Goal: Complete application form

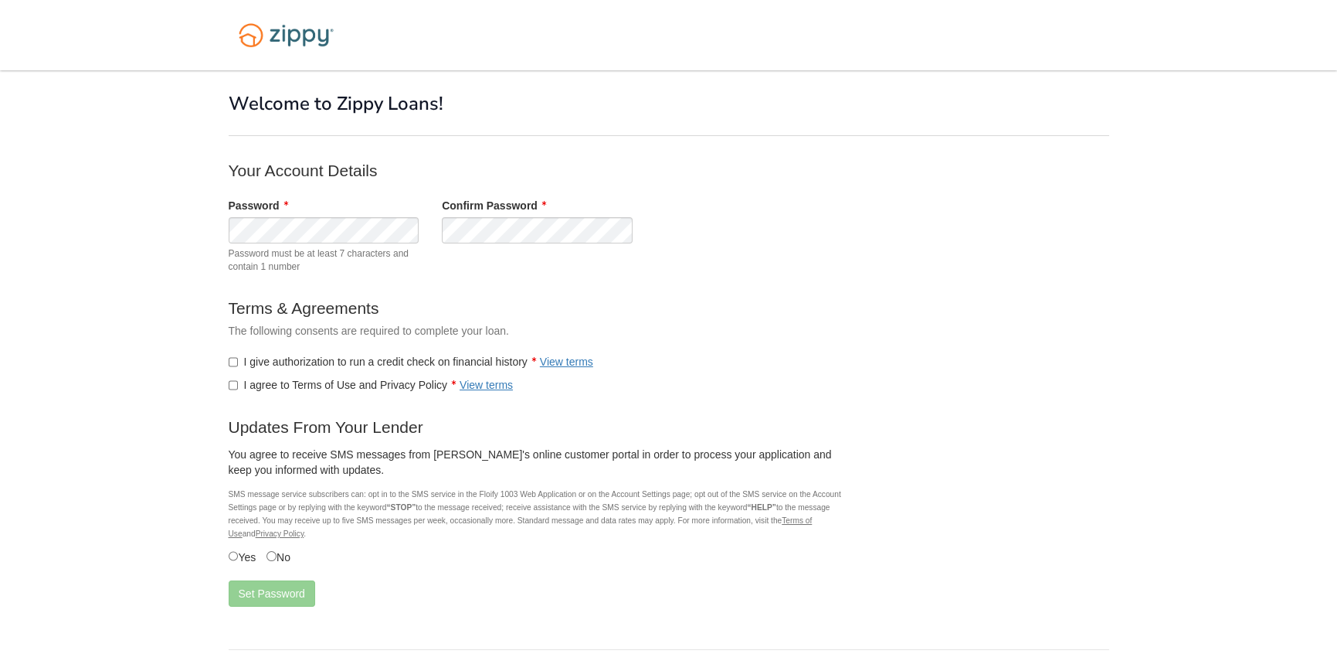
click at [240, 359] on label "I give authorization to run a credit check on financial history View terms" at bounding box center [411, 361] width 365 height 15
click at [250, 593] on button "Set Password" at bounding box center [272, 593] width 87 height 26
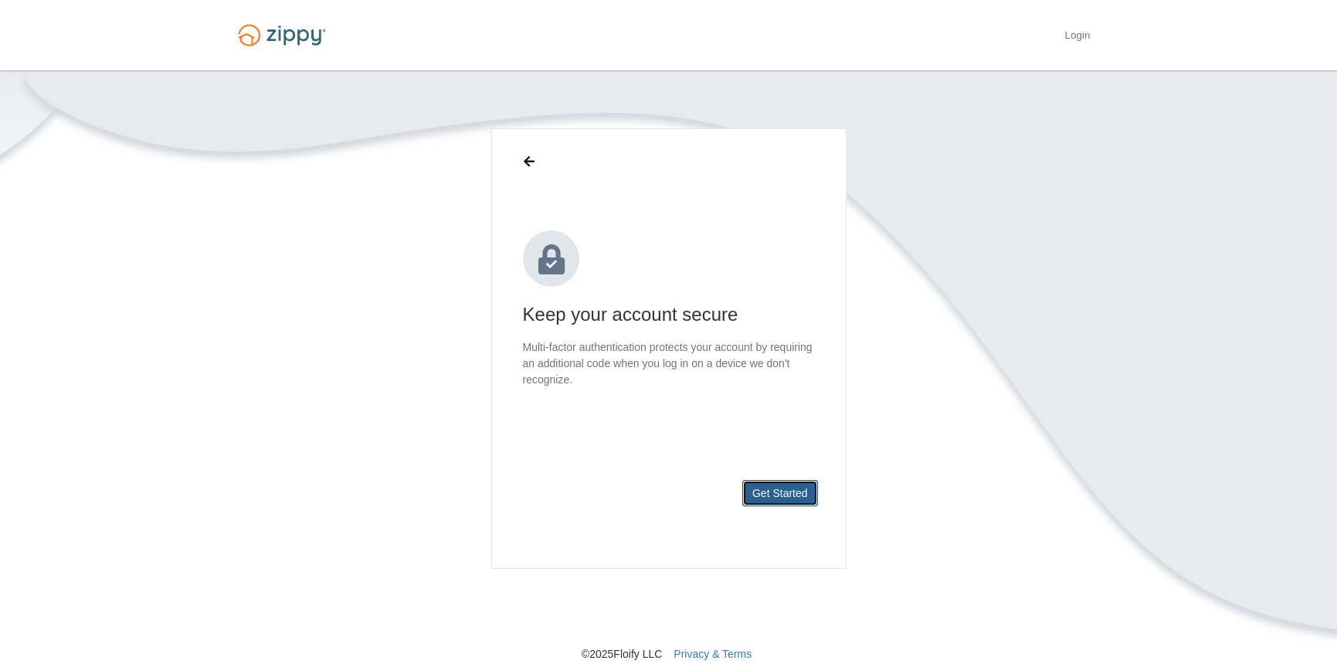
click at [809, 494] on button "Get Started" at bounding box center [781, 493] width 76 height 26
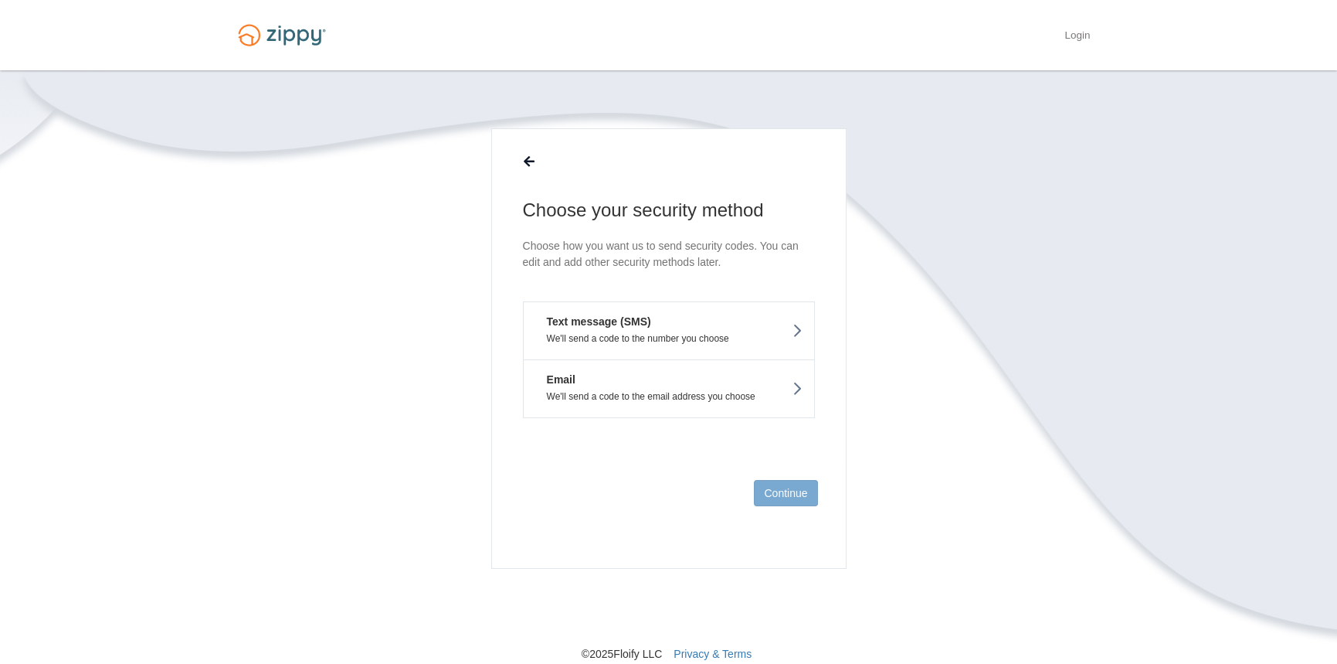
click at [671, 372] on button "Email We'll send a code to the email address you choose" at bounding box center [669, 388] width 292 height 59
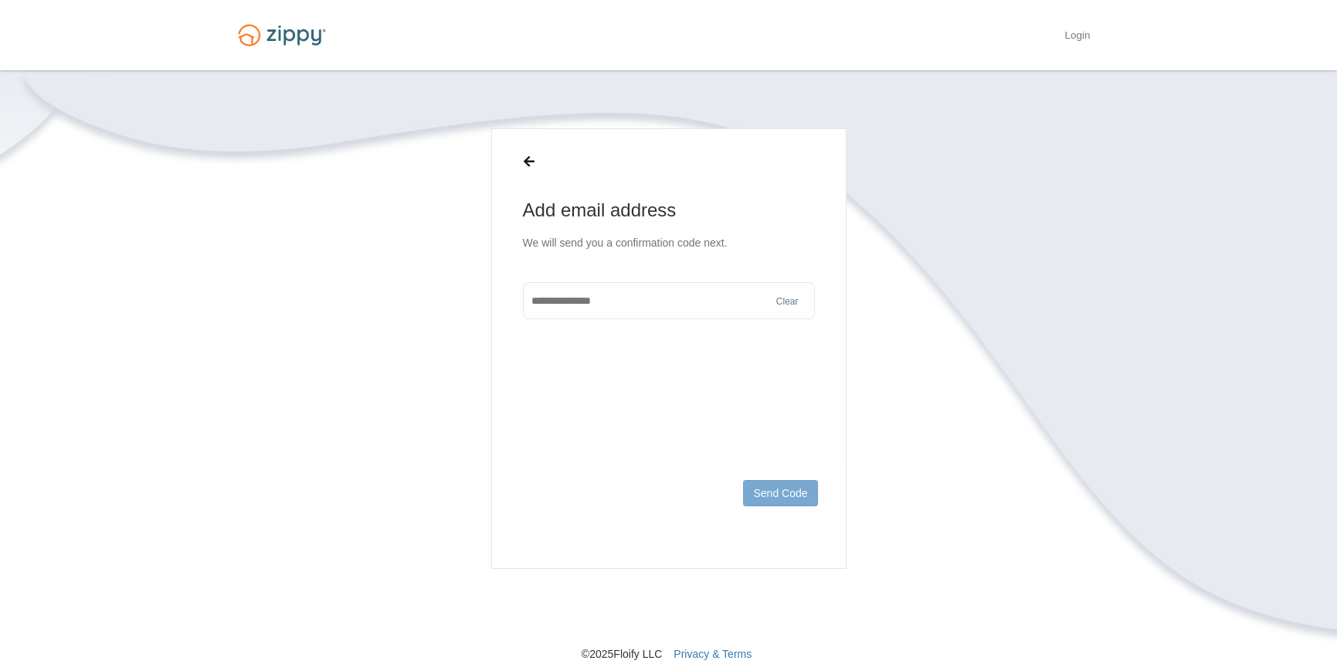
click at [607, 303] on input "text" at bounding box center [669, 300] width 292 height 37
type input "**********"
click at [780, 489] on button "Send Code" at bounding box center [780, 493] width 74 height 26
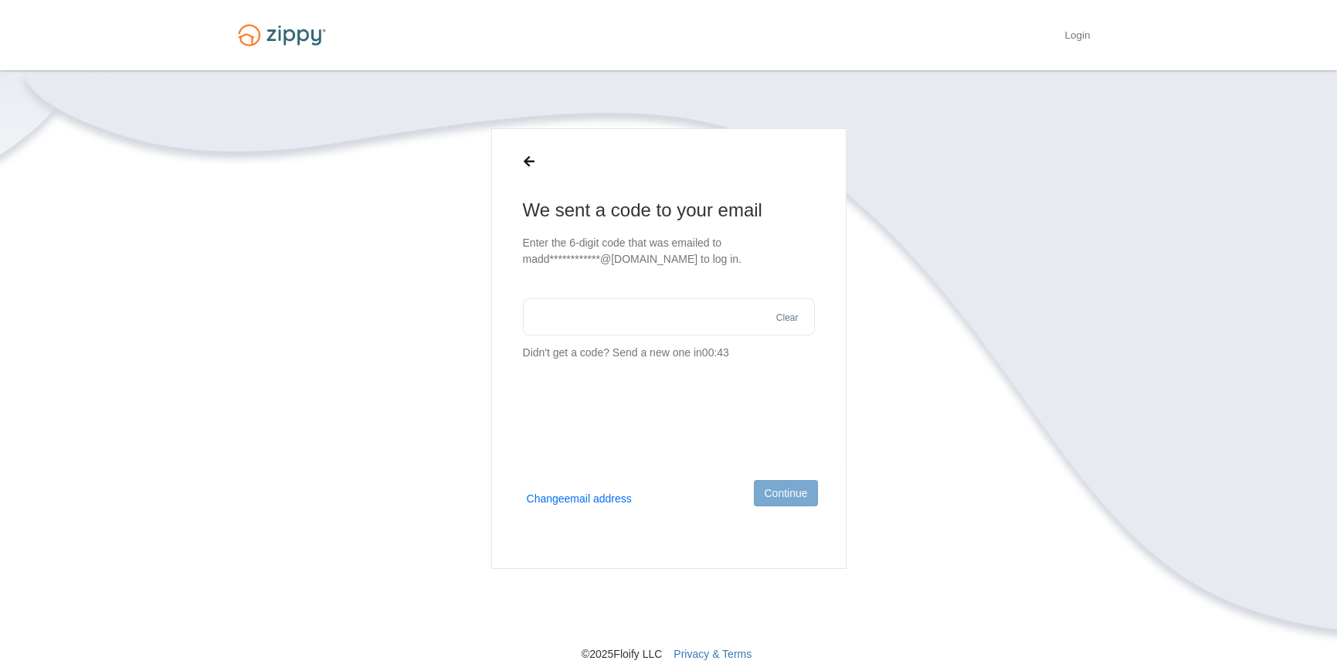
click at [572, 332] on input "text" at bounding box center [669, 316] width 292 height 37
paste input "******"
type input "******"
drag, startPoint x: 761, startPoint y: 482, endPoint x: 711, endPoint y: 474, distance: 50.9
click at [760, 482] on button "Continue" at bounding box center [785, 493] width 63 height 26
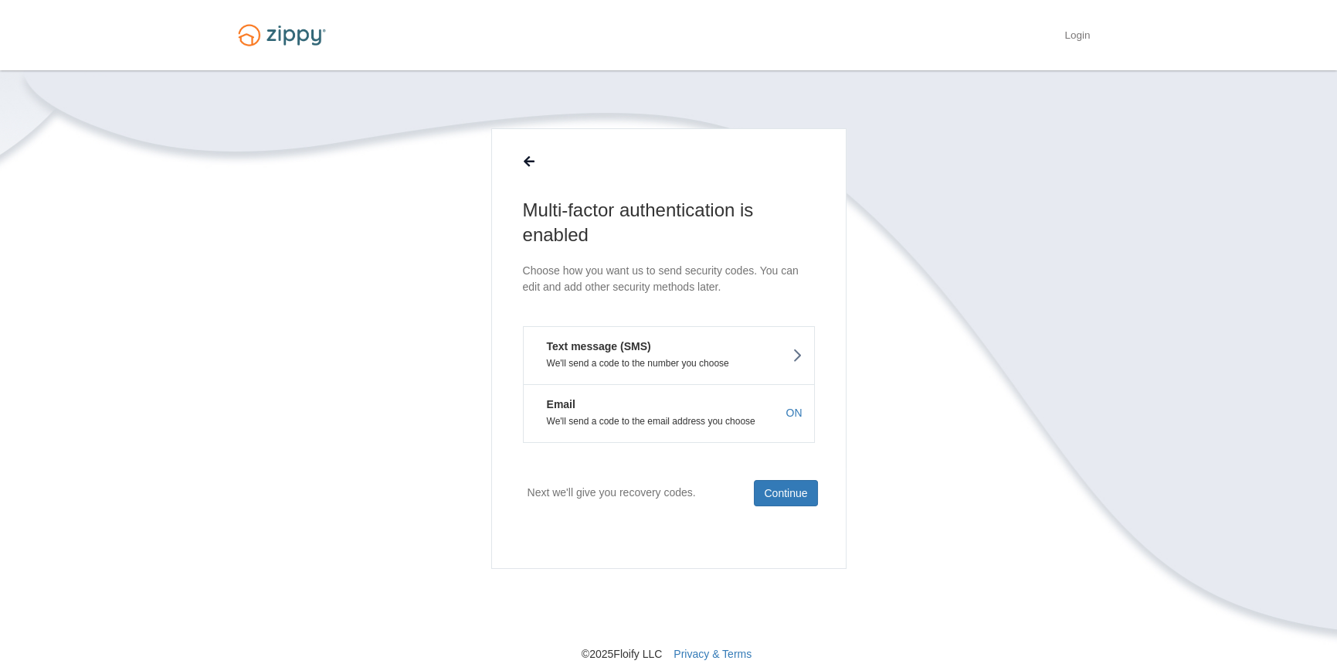
click at [629, 362] on p "We'll send a code to the number you choose" at bounding box center [668, 363] width 267 height 11
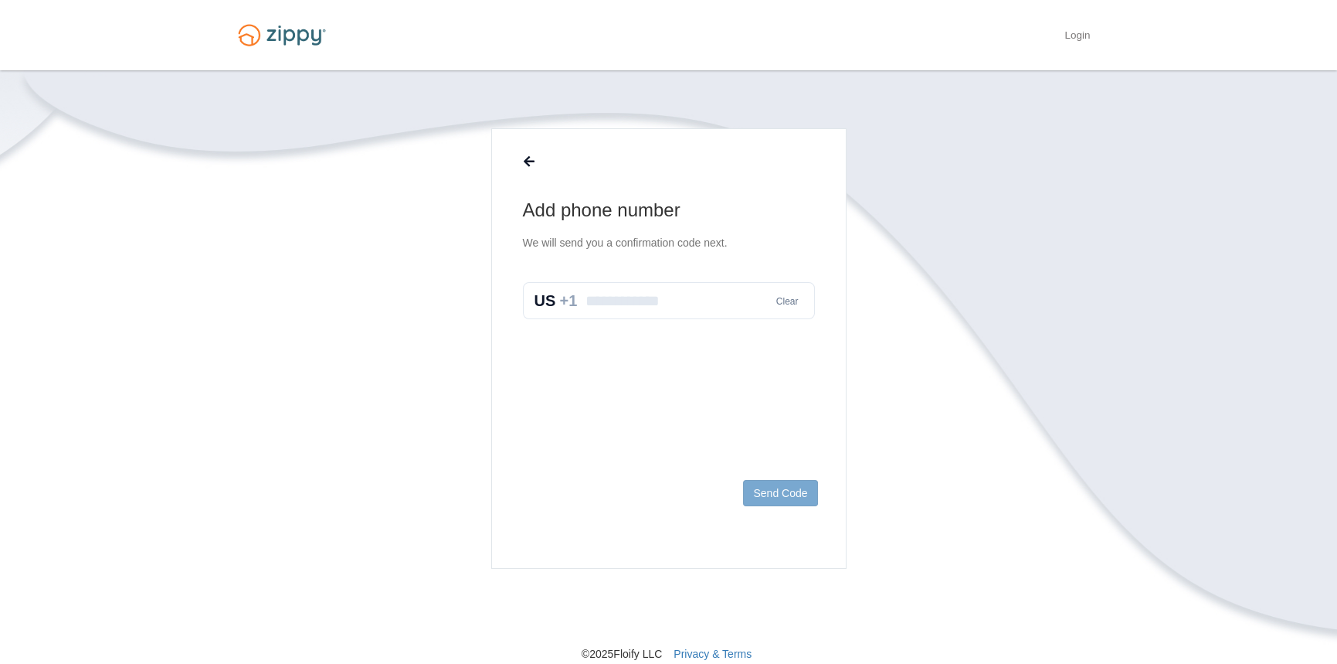
click at [613, 300] on input "text" at bounding box center [669, 300] width 292 height 37
type input "**********"
click at [797, 495] on button "Send Code" at bounding box center [780, 493] width 74 height 26
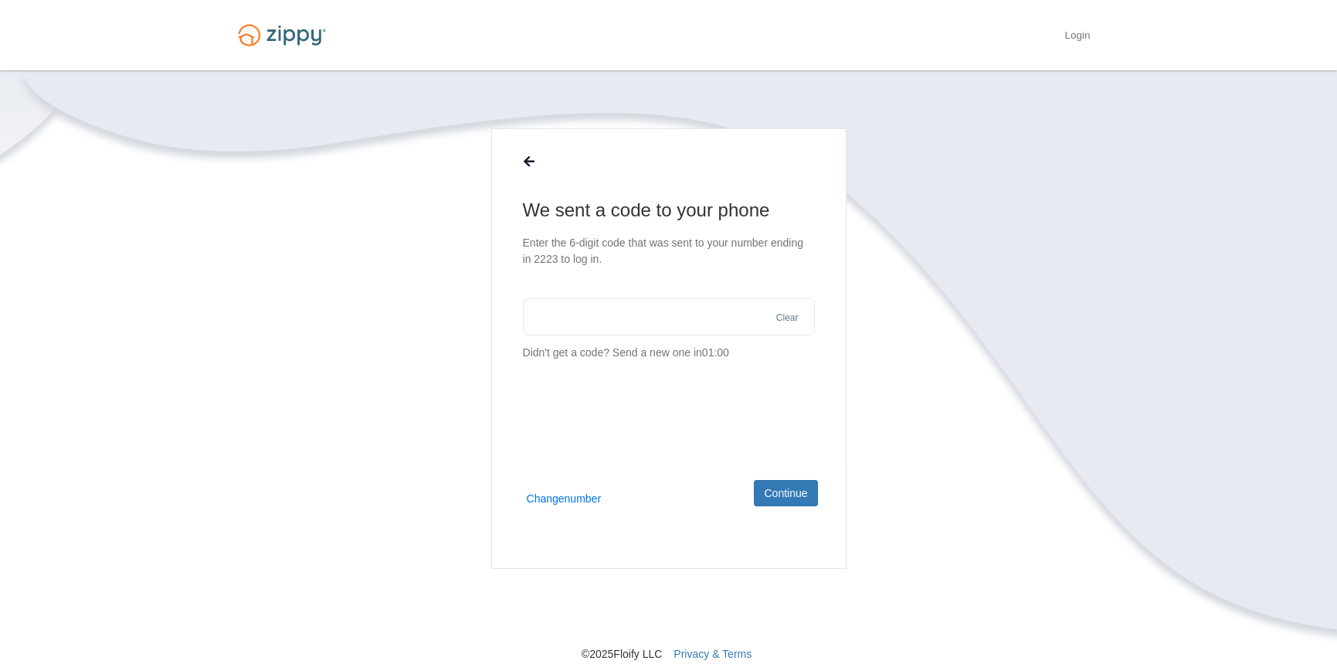
click at [590, 314] on input "text" at bounding box center [669, 316] width 292 height 37
type input "******"
click at [796, 486] on button "Continue" at bounding box center [785, 493] width 63 height 26
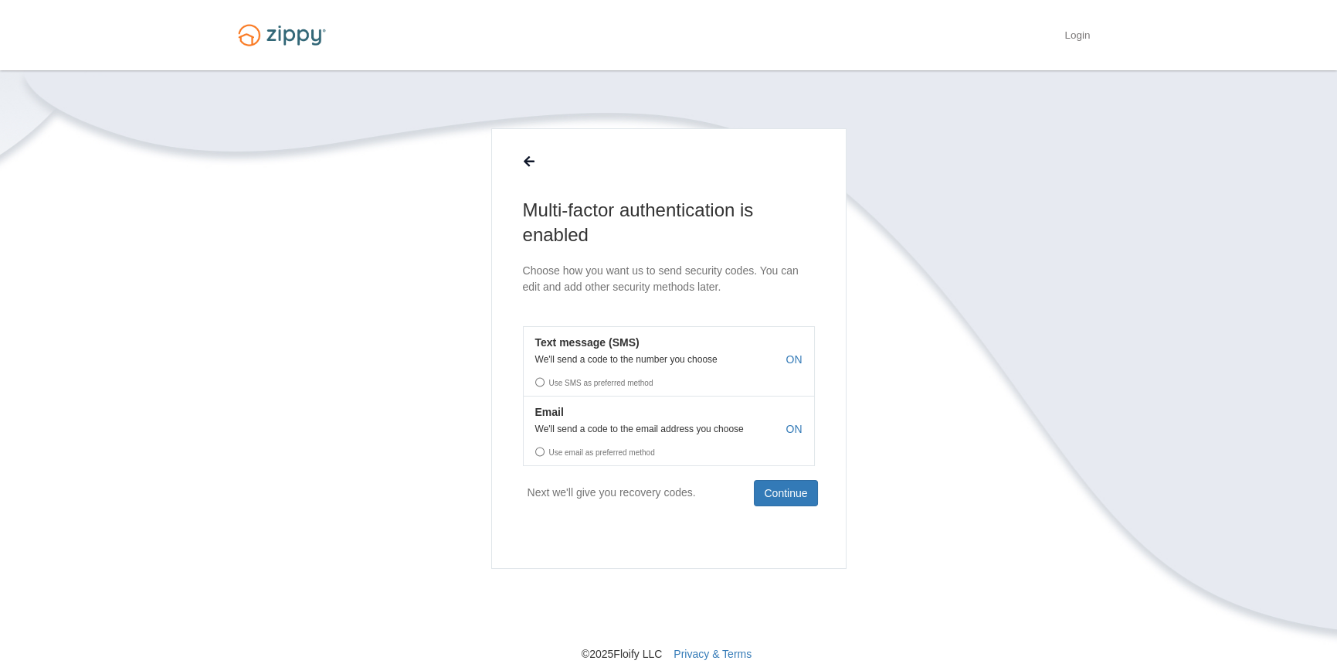
click at [545, 451] on label "Use email as preferred method" at bounding box center [669, 449] width 291 height 23
click at [766, 481] on button "Continue" at bounding box center [785, 493] width 63 height 26
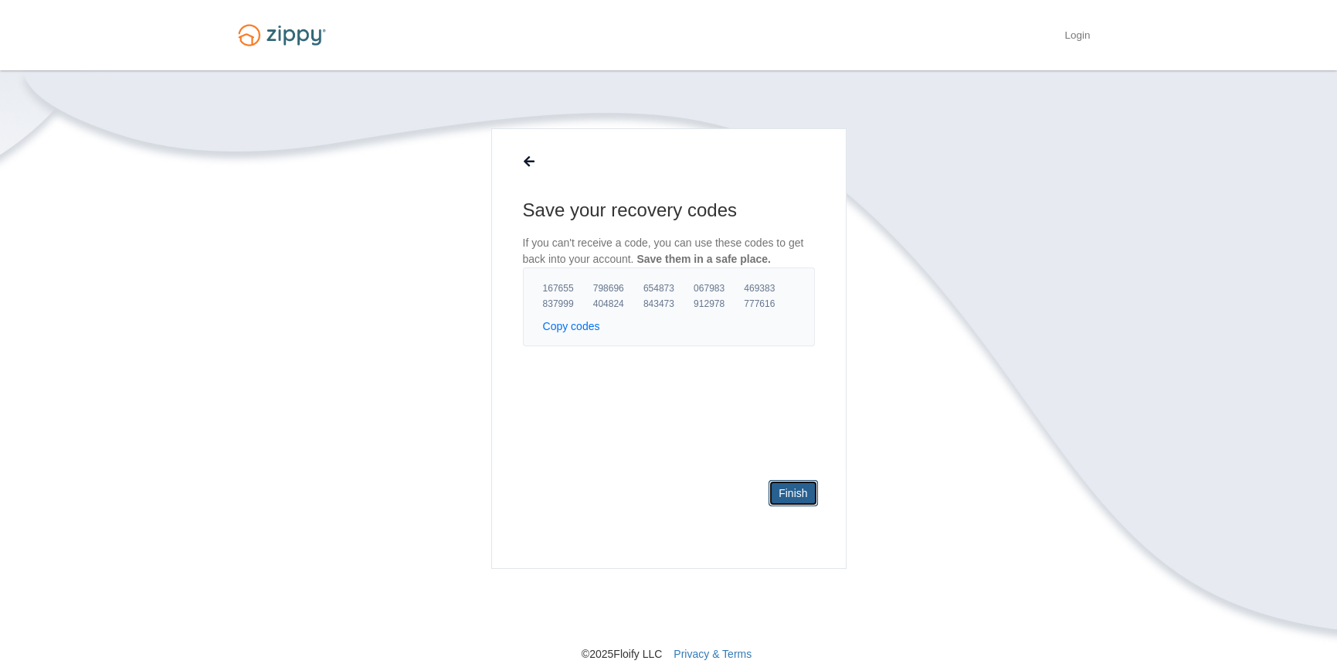
click at [790, 498] on link "Finish" at bounding box center [793, 493] width 49 height 26
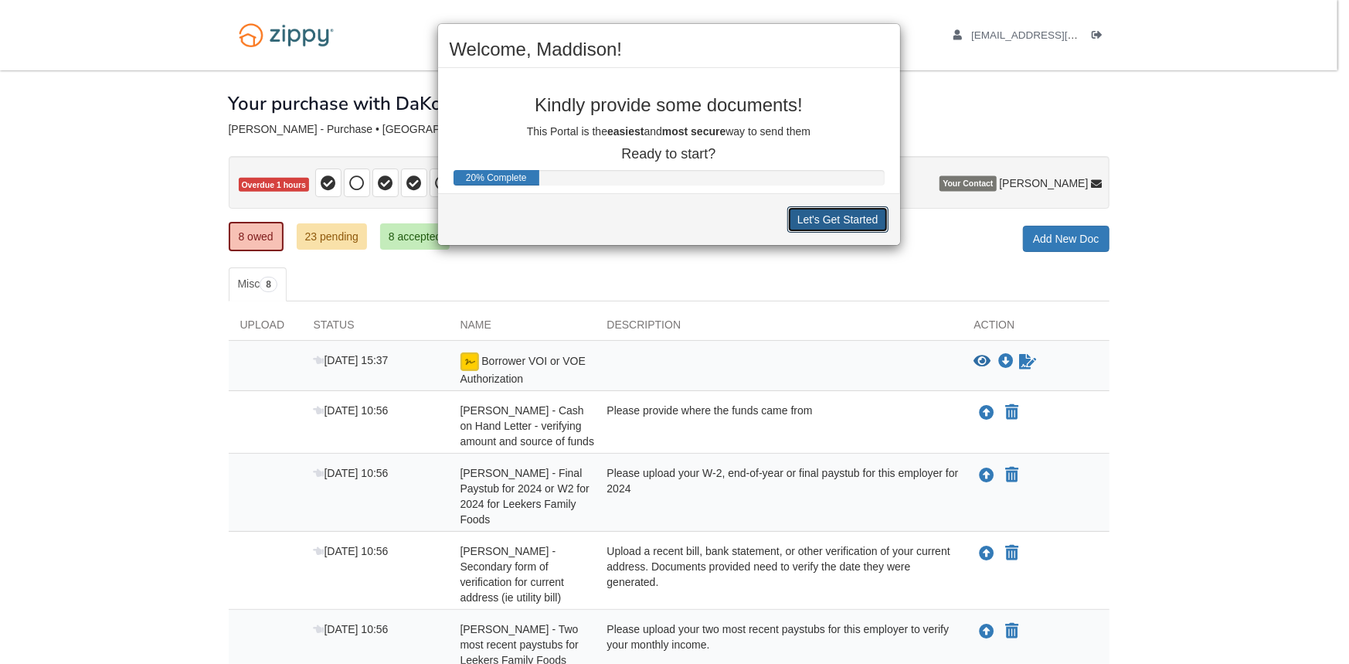
click at [807, 215] on button "Let's Get Started" at bounding box center [837, 219] width 101 height 26
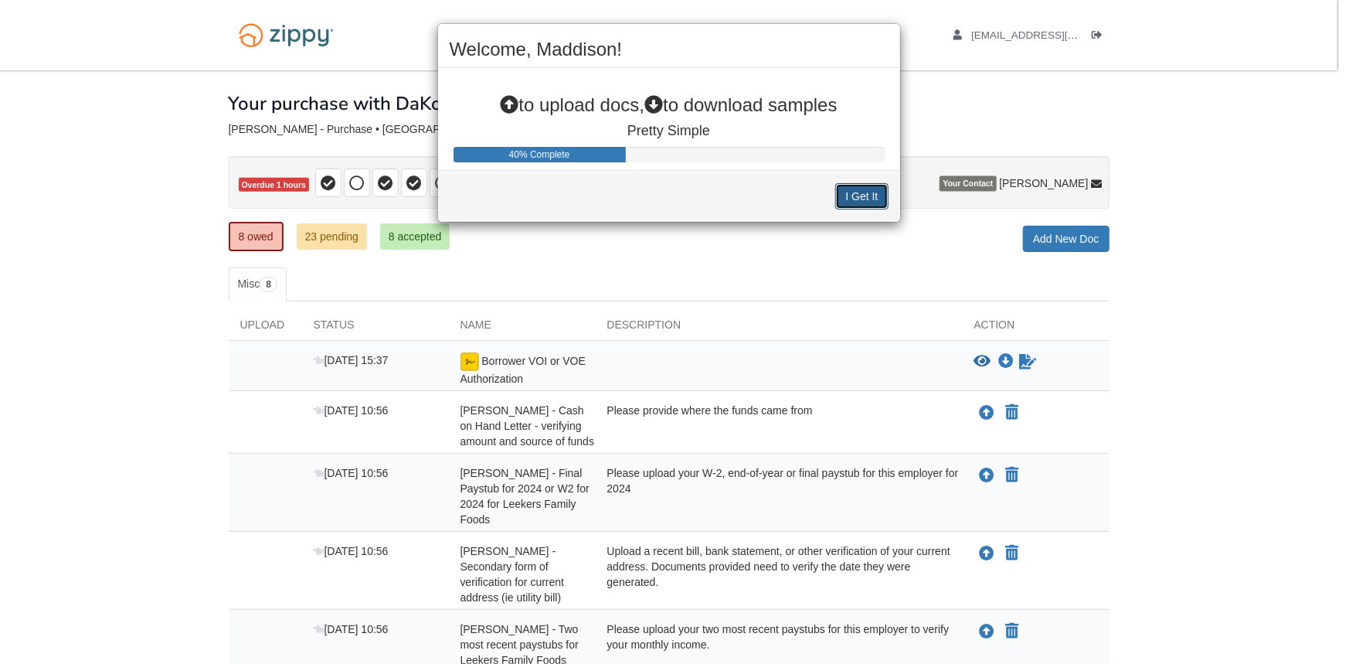
click at [848, 192] on button "I Get It" at bounding box center [861, 196] width 53 height 26
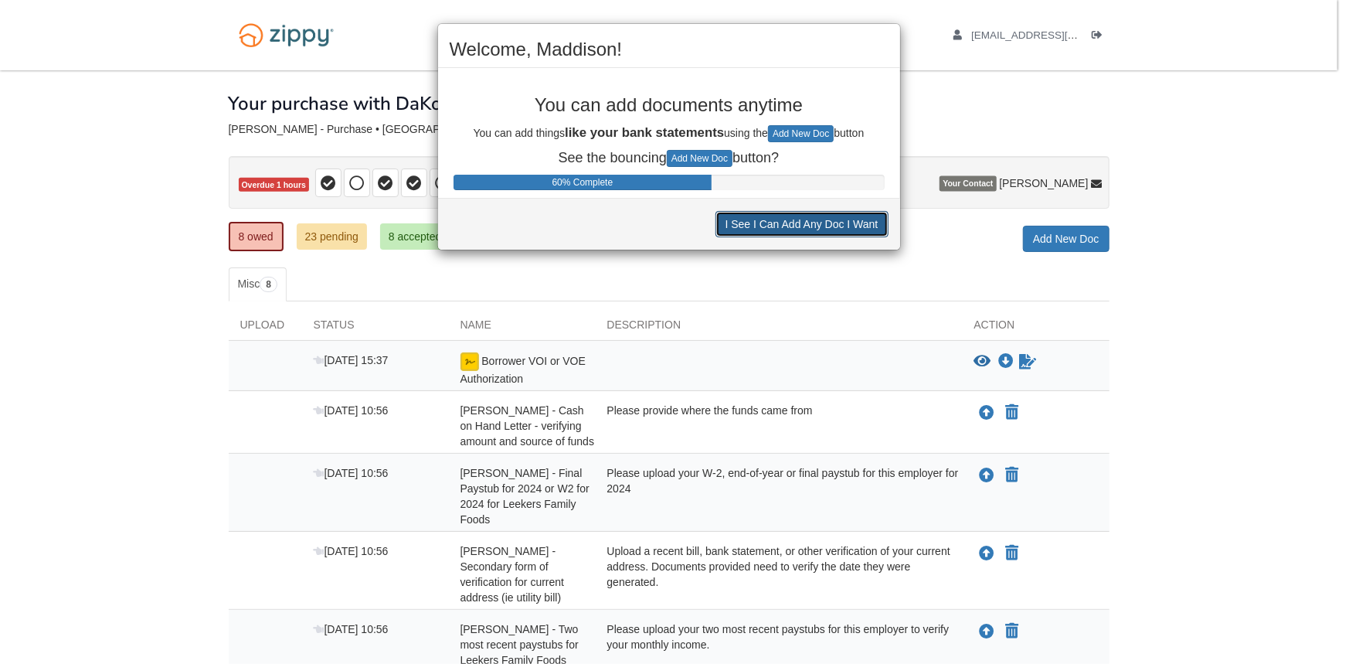
click at [771, 223] on button "I See I Can Add Any Doc I Want" at bounding box center [801, 224] width 173 height 26
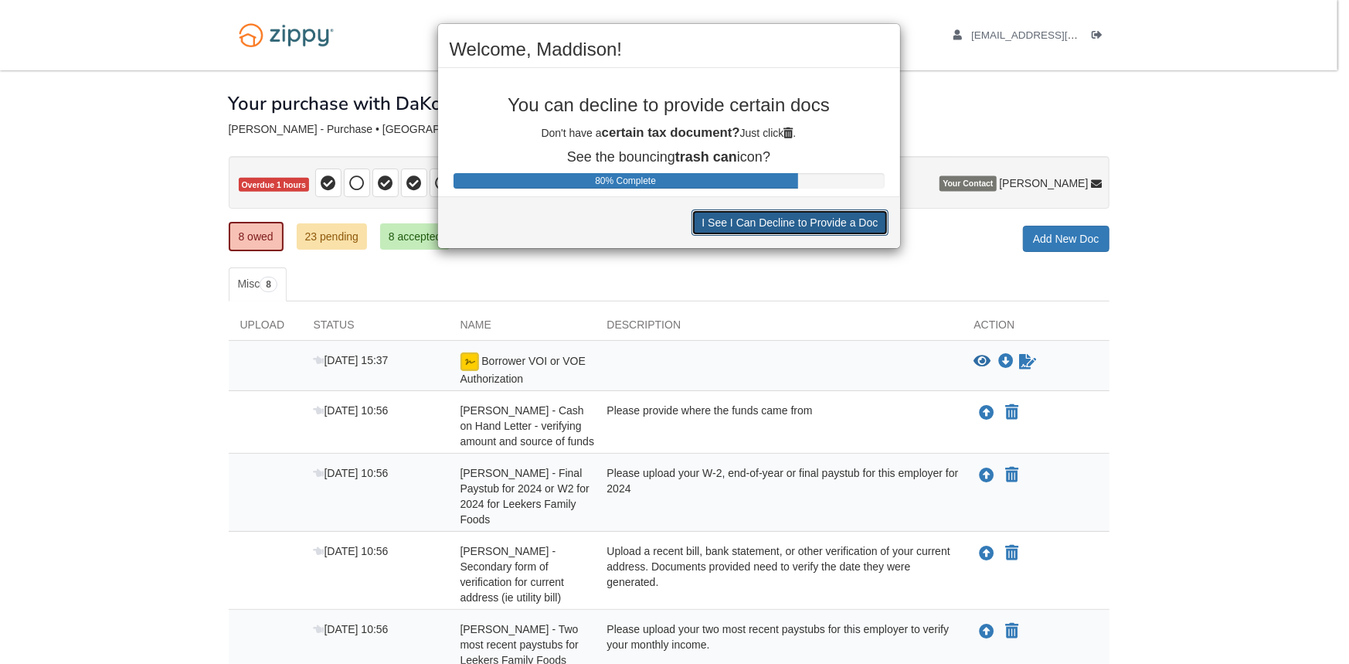
click at [775, 226] on button "I See I Can Decline to Provide a Doc" at bounding box center [790, 222] width 196 height 26
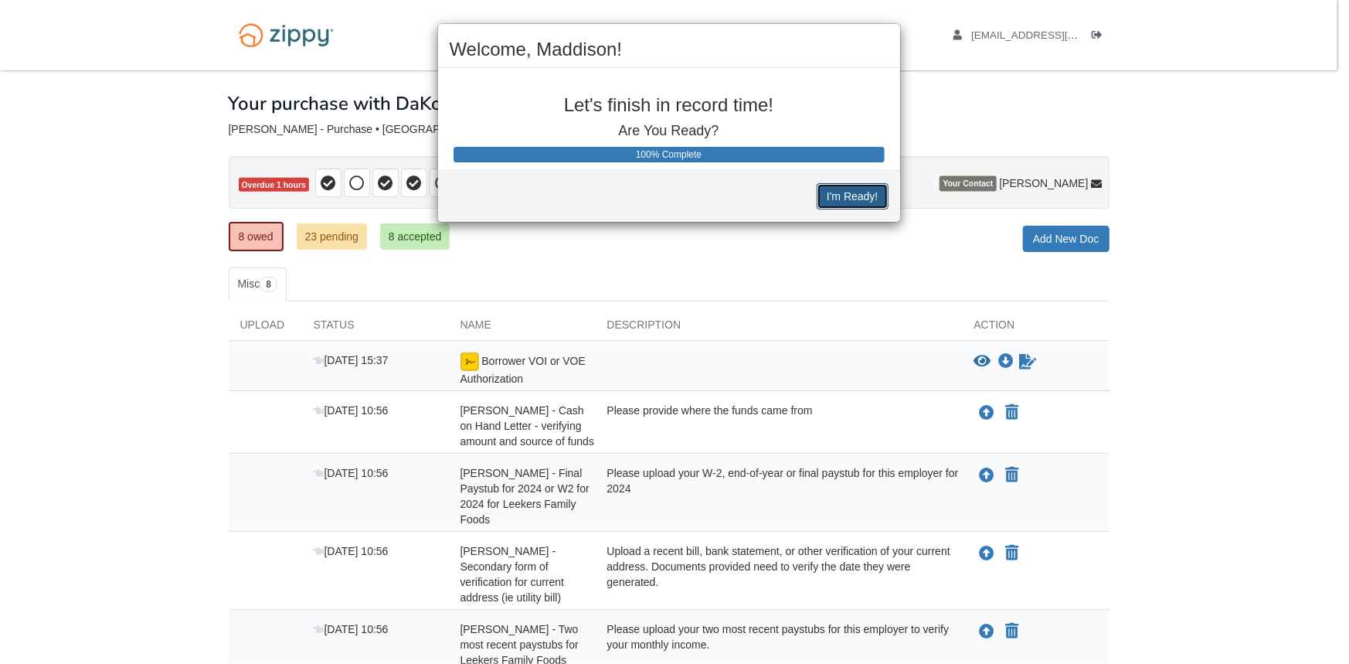
click at [859, 207] on button "I'm Ready!" at bounding box center [852, 196] width 71 height 26
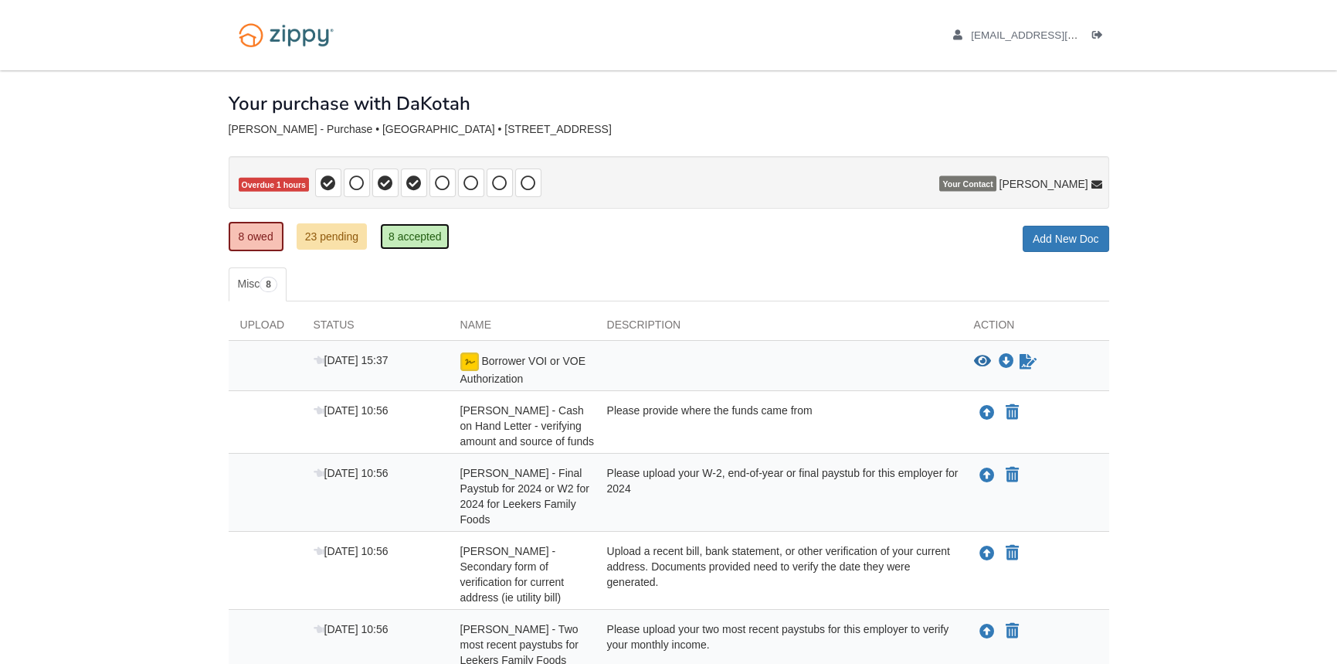
click at [393, 235] on link "8 accepted" at bounding box center [415, 236] width 70 height 26
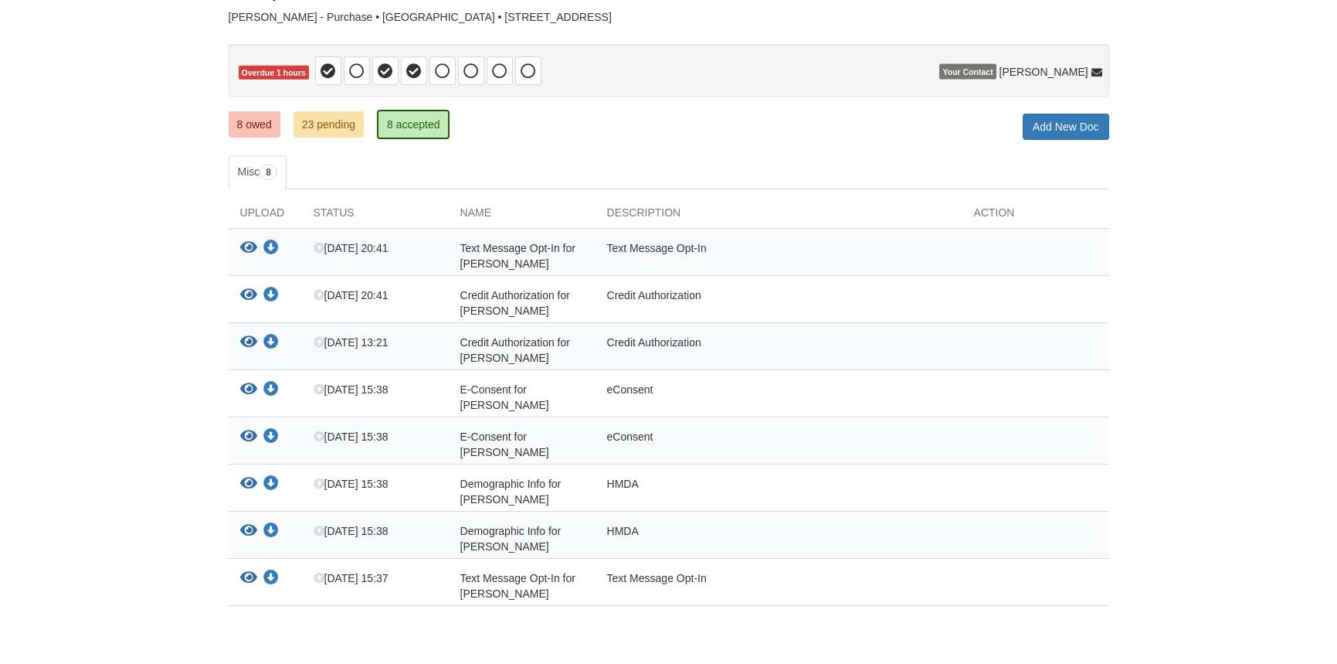
scroll to position [77, 0]
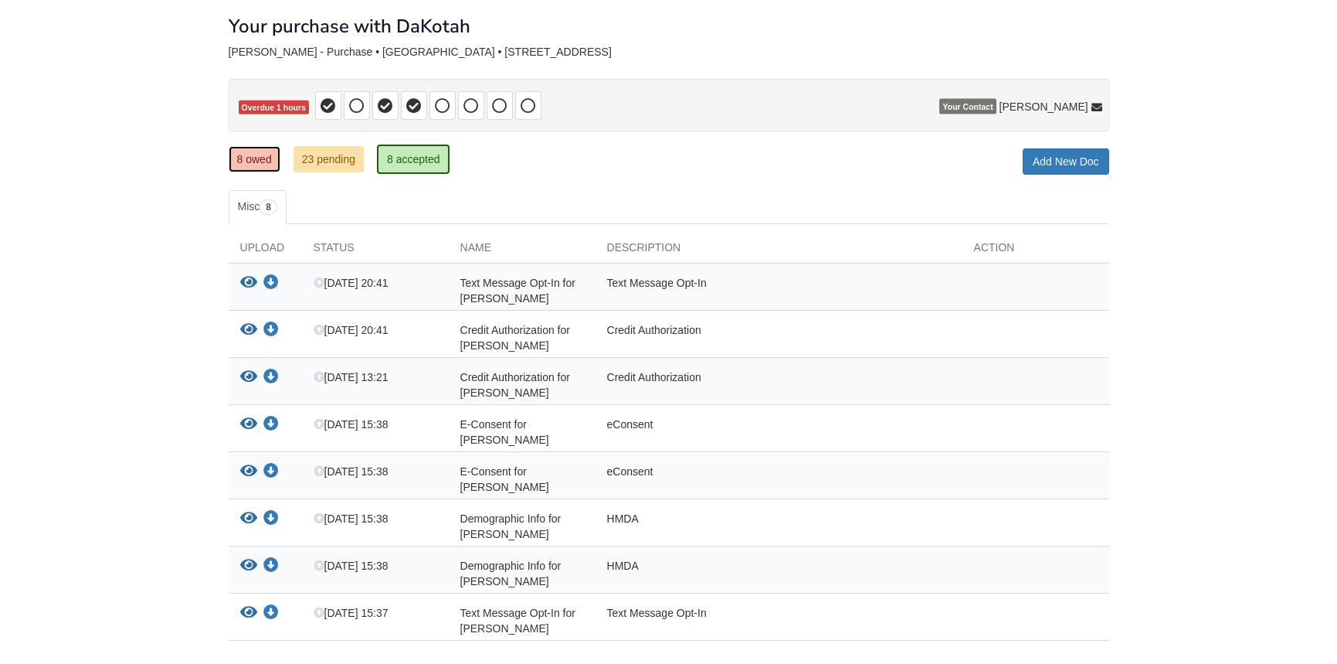
click at [249, 154] on link "8 owed" at bounding box center [255, 159] width 52 height 26
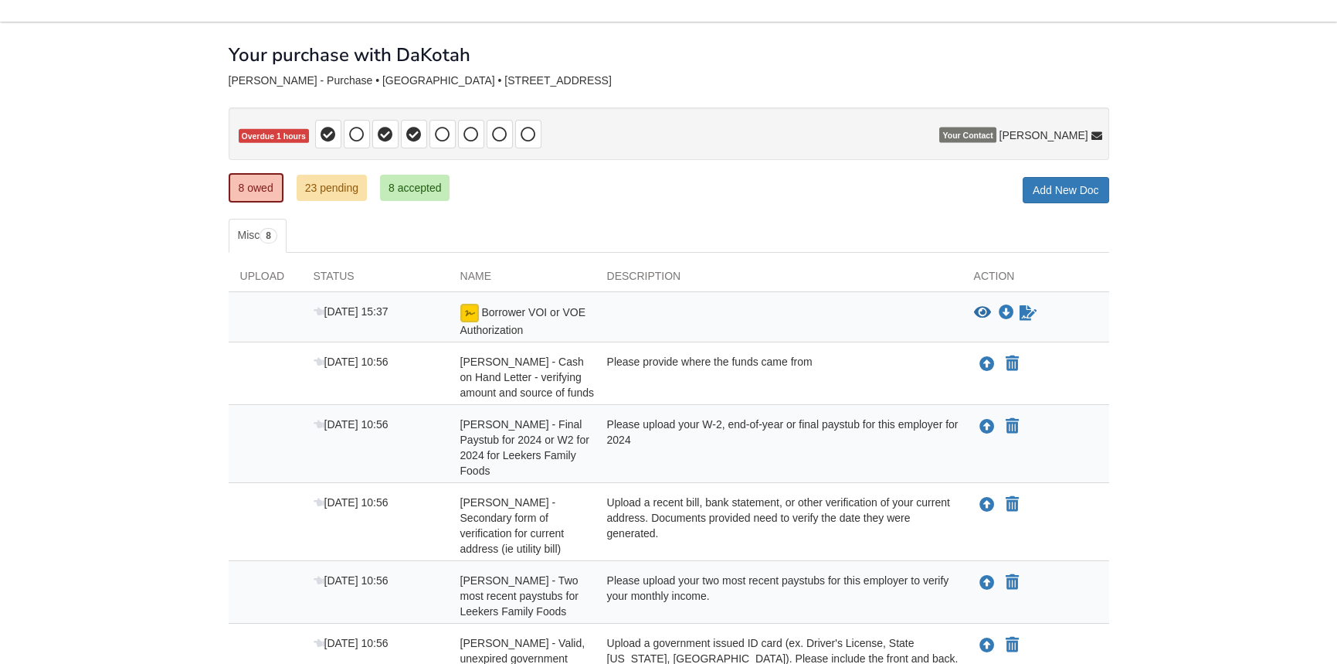
scroll to position [77, 0]
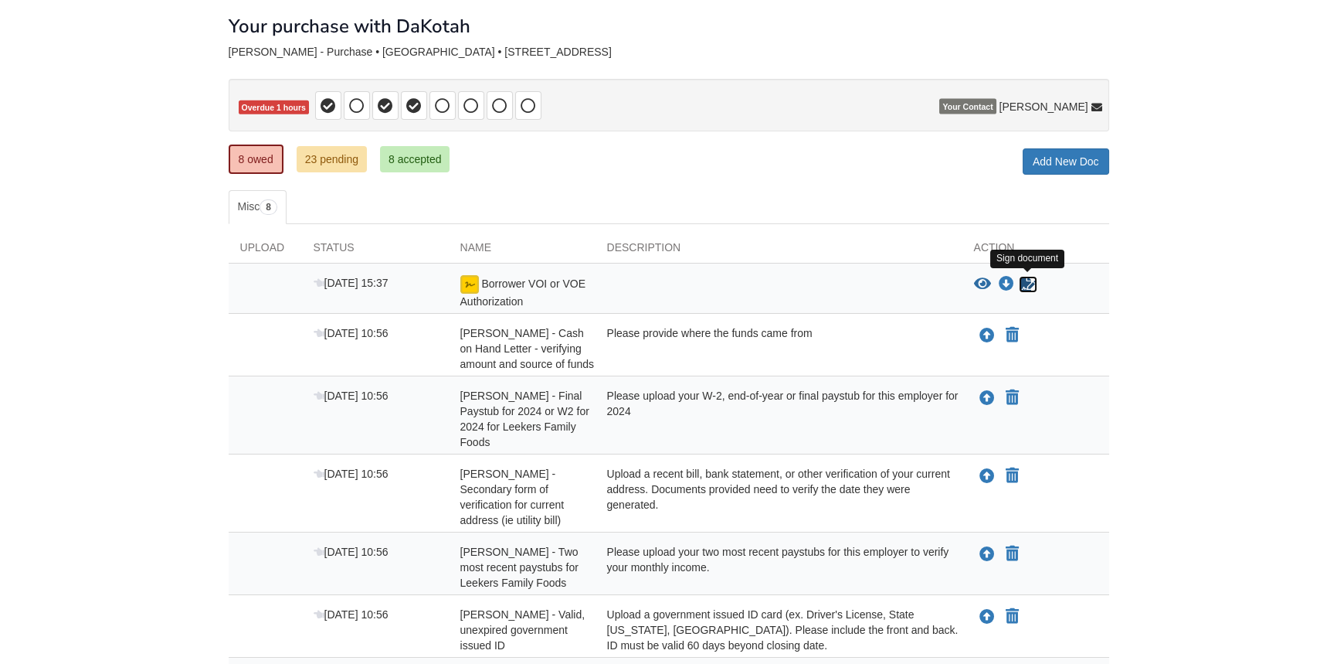
click at [1024, 287] on icon "Sign Form" at bounding box center [1028, 284] width 17 height 15
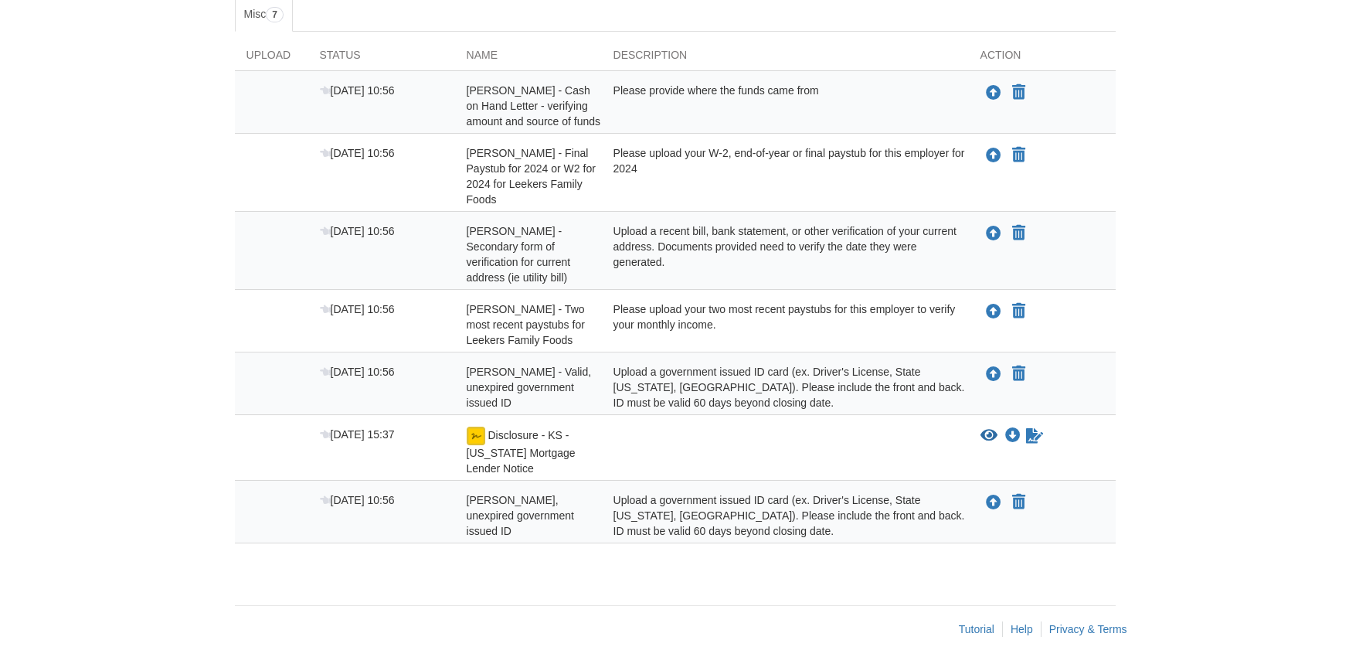
scroll to position [271, 0]
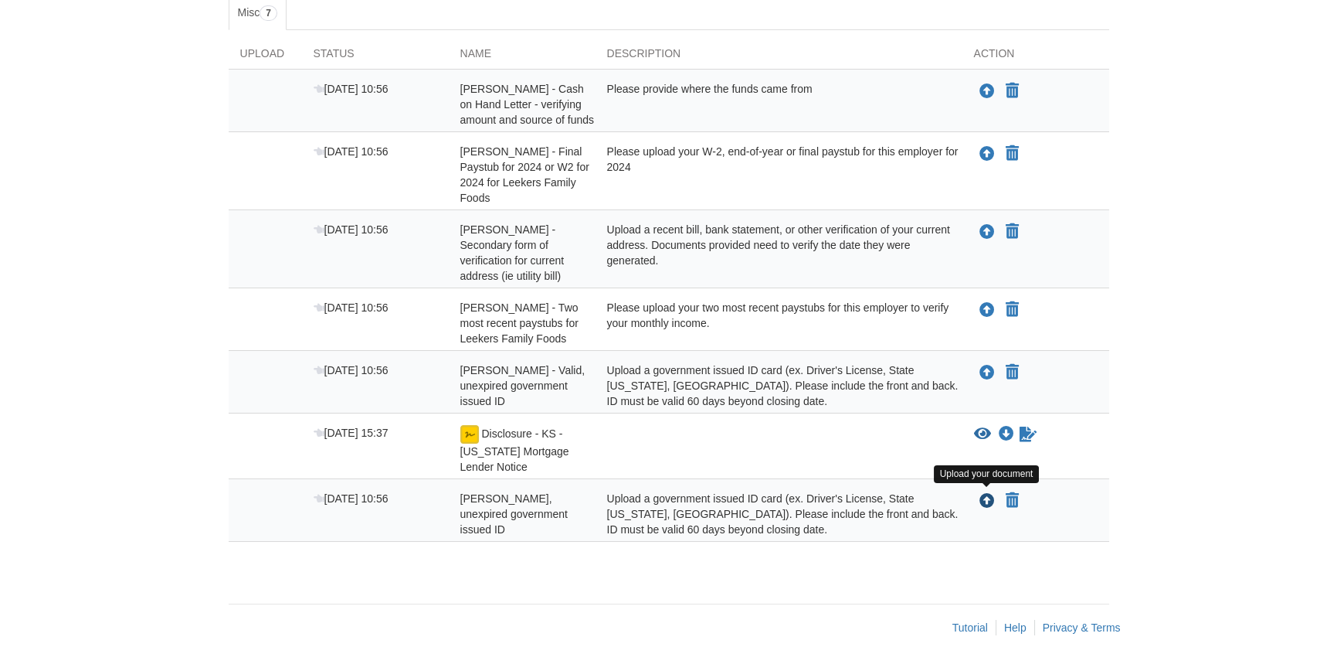
click at [980, 498] on icon "Upload Maddison Miller - Valid, unexpired government issued ID" at bounding box center [987, 501] width 15 height 15
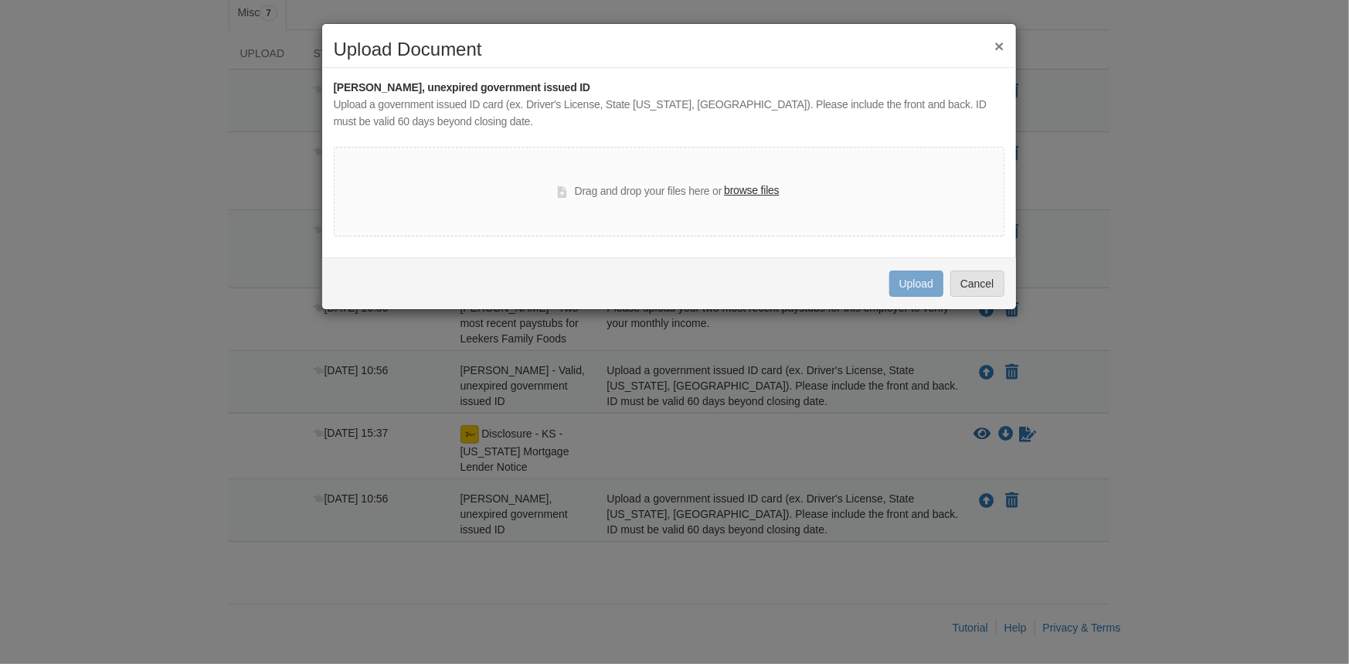
click at [736, 189] on label "browse files" at bounding box center [751, 190] width 55 height 17
click at [0, 0] on input "browse files" at bounding box center [0, 0] width 0 height 0
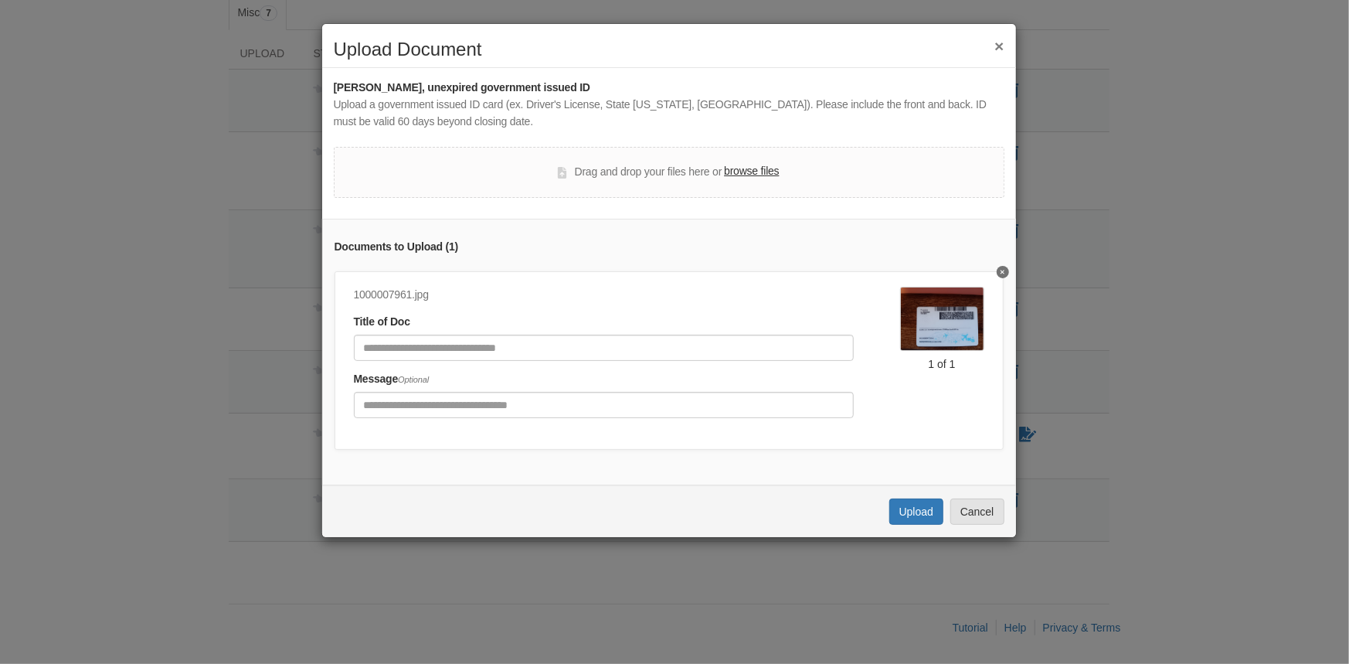
click at [738, 172] on label "browse files" at bounding box center [751, 171] width 55 height 17
click at [0, 0] on input "browse files" at bounding box center [0, 0] width 0 height 0
click at [732, 168] on label "browse files" at bounding box center [751, 171] width 55 height 17
click at [0, 0] on input "browse files" at bounding box center [0, 0] width 0 height 0
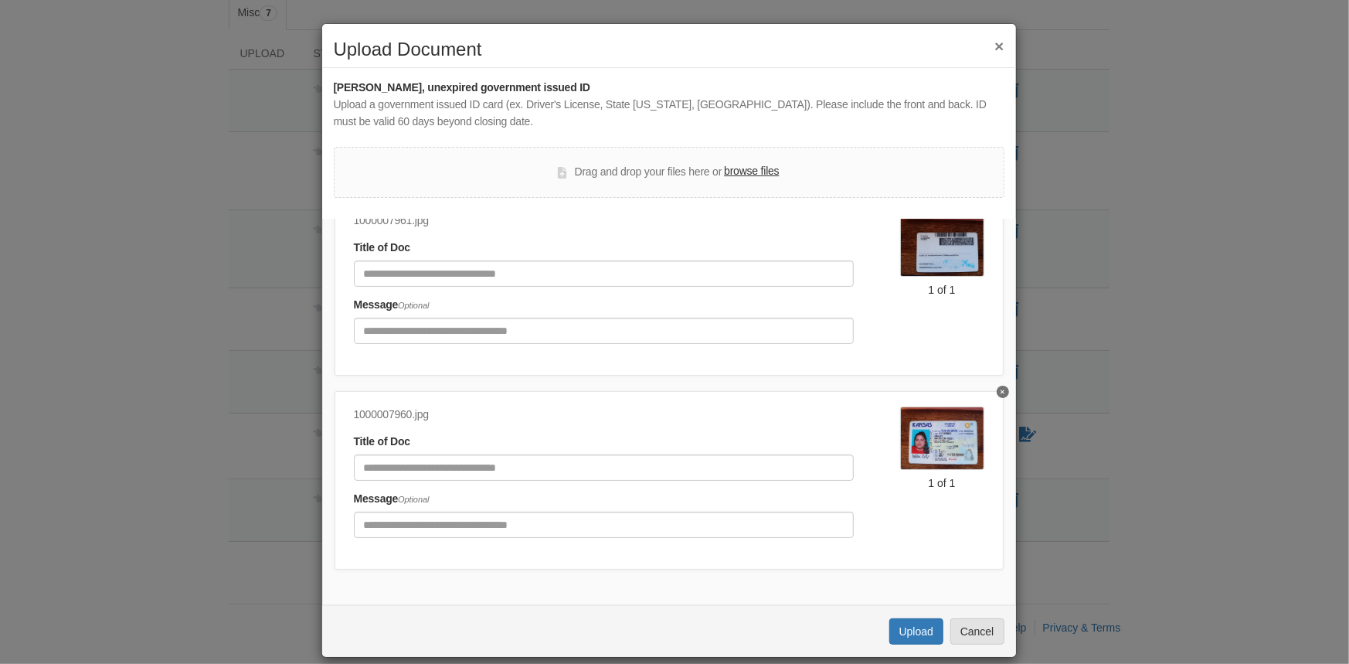
scroll to position [85, 0]
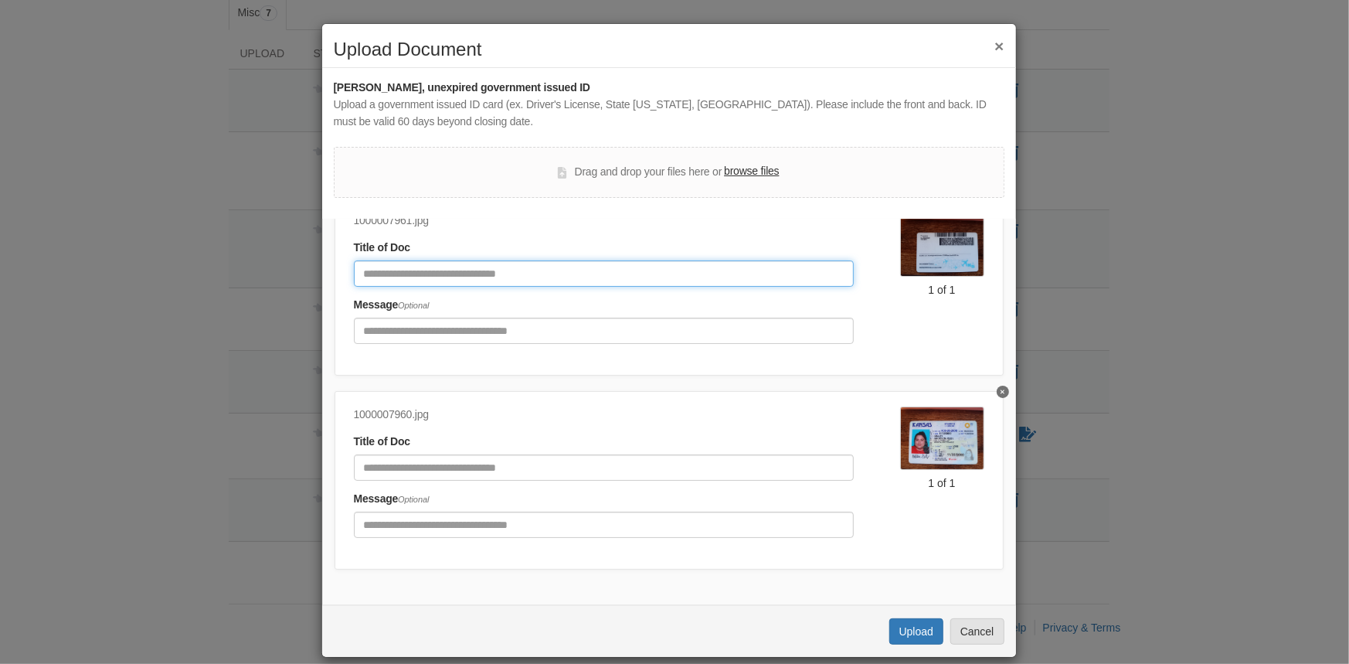
click at [590, 265] on input "Document Title" at bounding box center [604, 273] width 500 height 26
type input "**********"
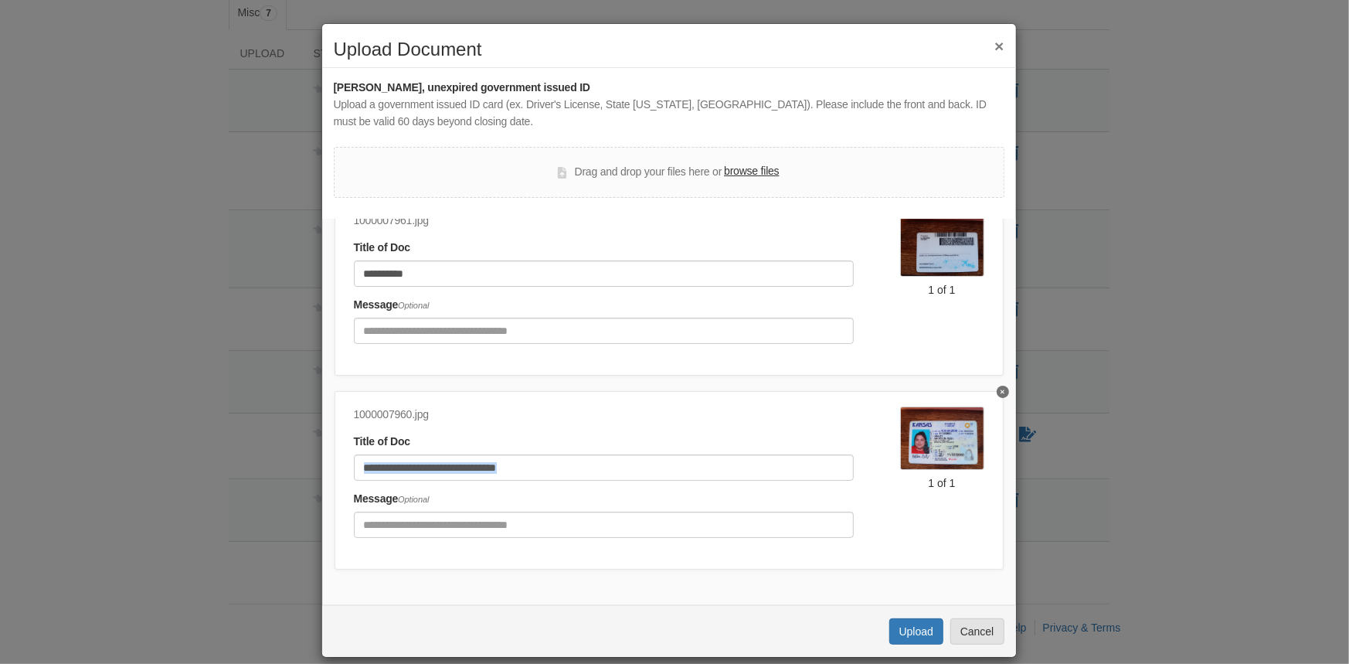
drag, startPoint x: 398, startPoint y: 471, endPoint x: 404, endPoint y: 465, distance: 8.2
click at [402, 467] on div "1000007960.jpg Title of Doc Message Optional" at bounding box center [627, 476] width 546 height 141
click at [405, 464] on input "Document Title" at bounding box center [604, 467] width 500 height 26
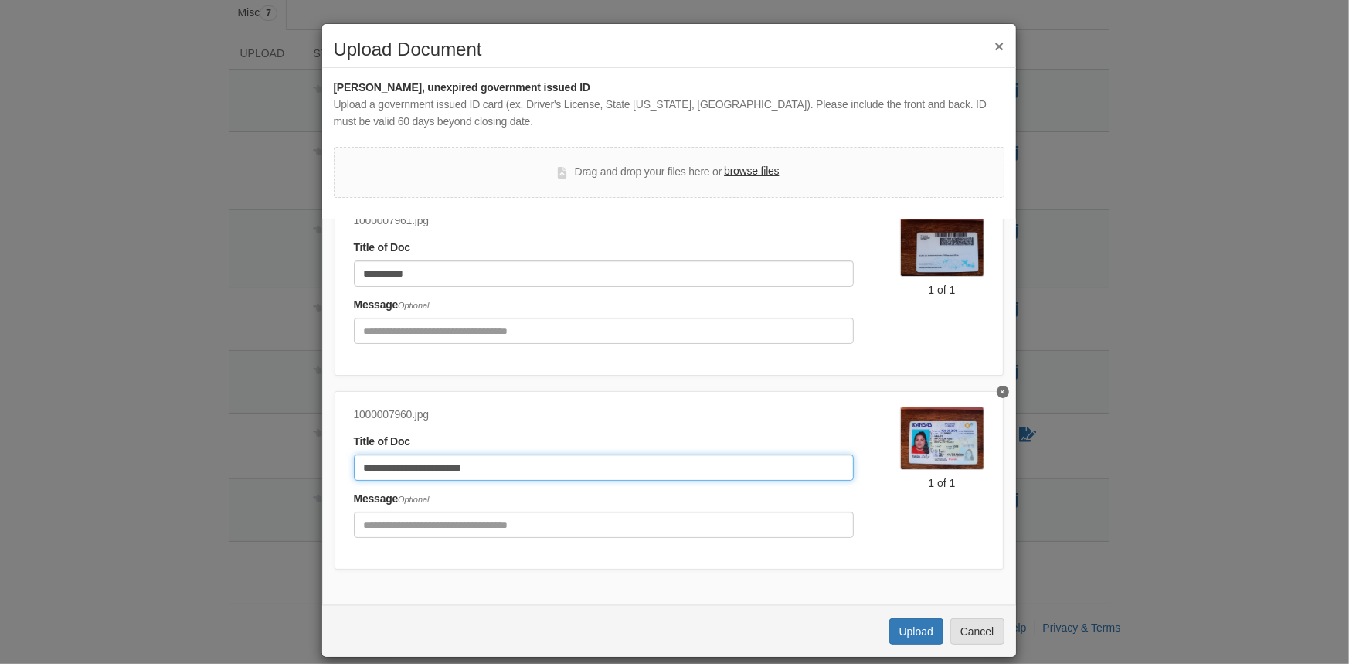
type input "**********"
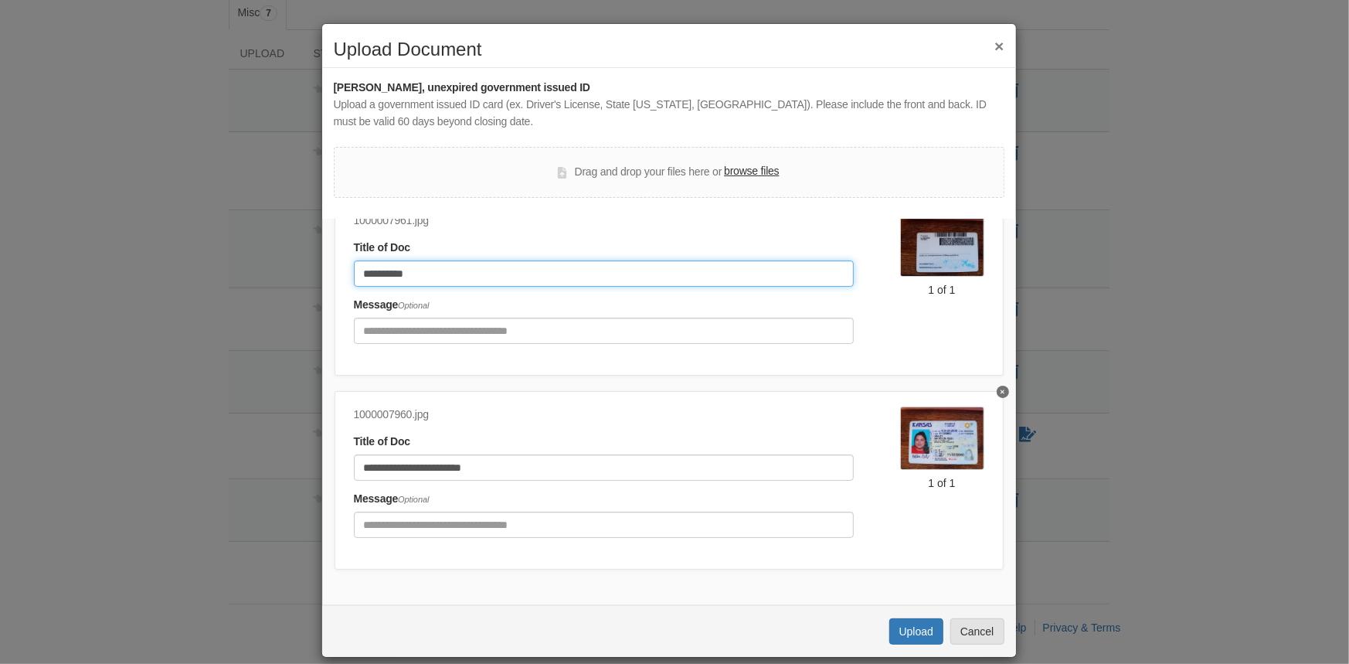
click at [434, 260] on input "**********" at bounding box center [604, 273] width 500 height 26
type input "**********"
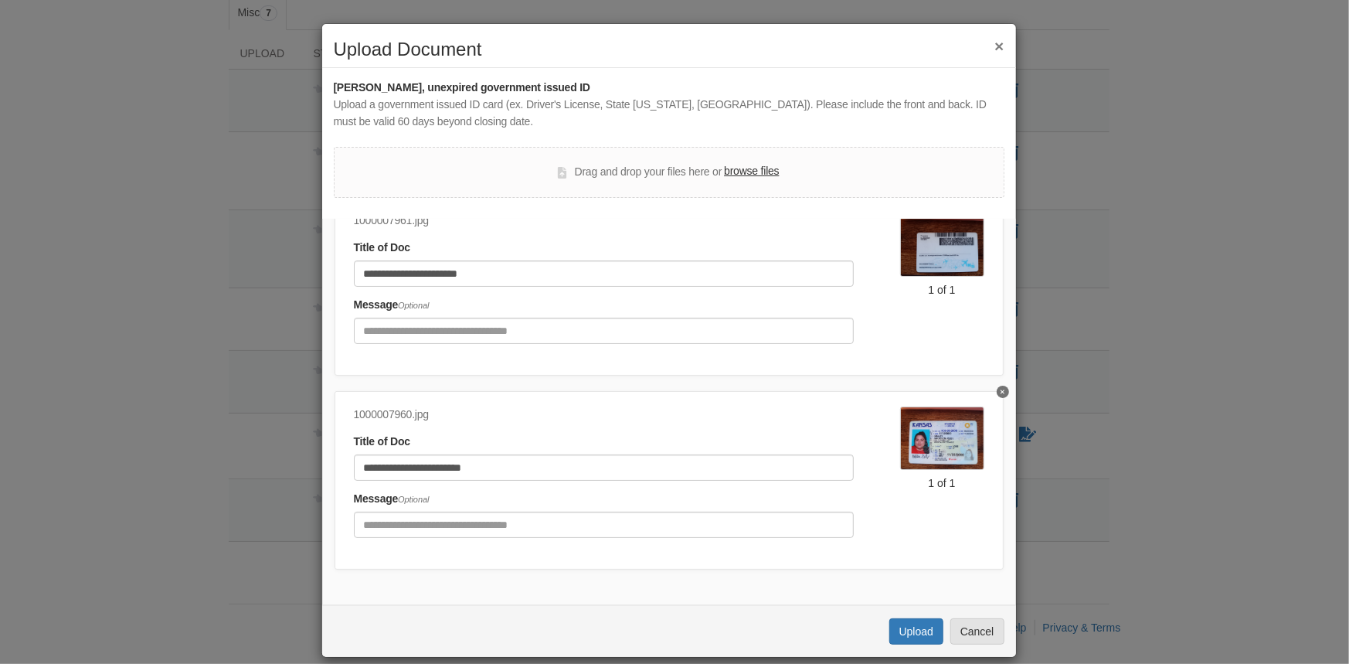
click at [766, 297] on div "Message Optional" at bounding box center [604, 320] width 500 height 47
click at [900, 427] on img at bounding box center [942, 437] width 84 height 63
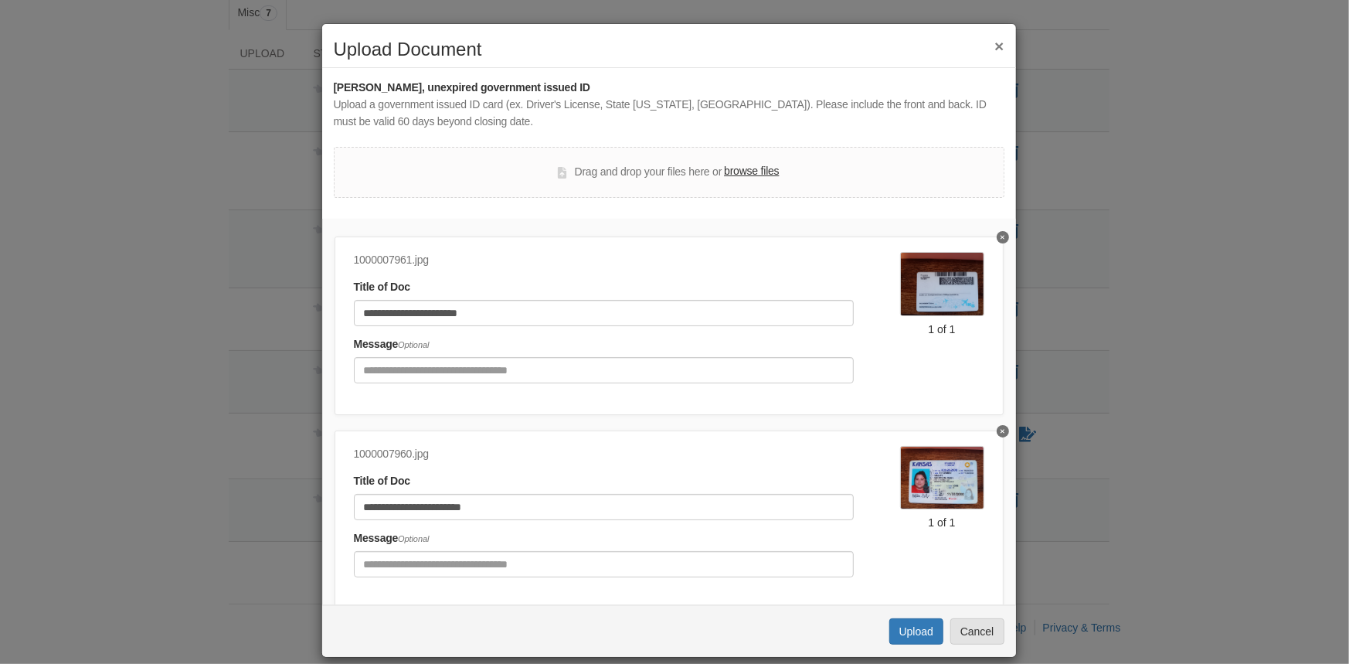
scroll to position [0, 0]
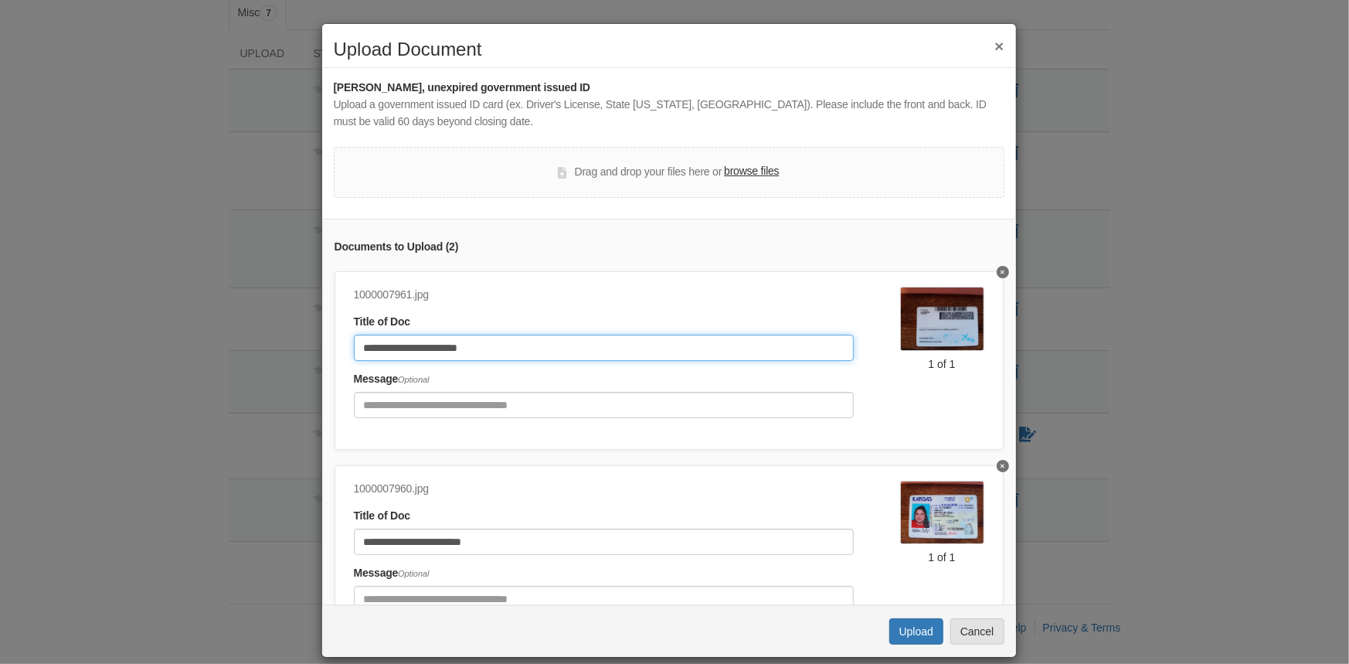
drag, startPoint x: 355, startPoint y: 359, endPoint x: 347, endPoint y: 362, distance: 9.0
click at [354, 362] on div "**********" at bounding box center [627, 357] width 546 height 141
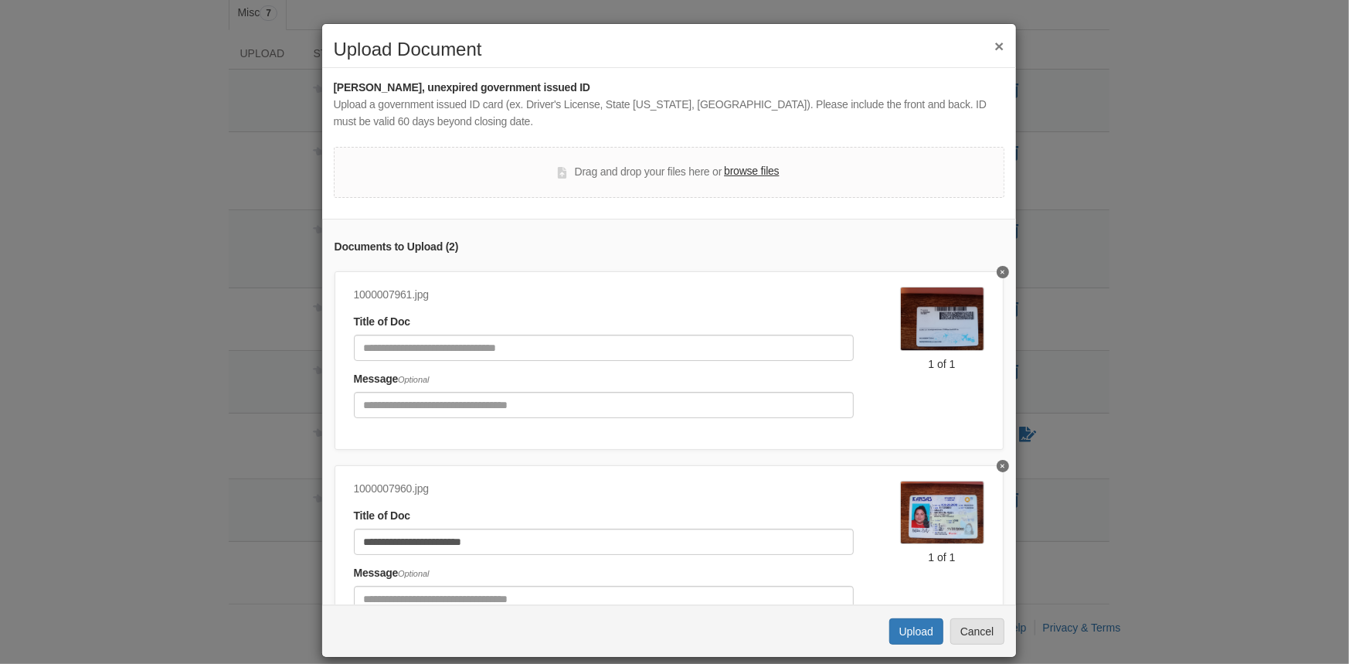
click at [512, 372] on div "Message Optional" at bounding box center [604, 394] width 500 height 47
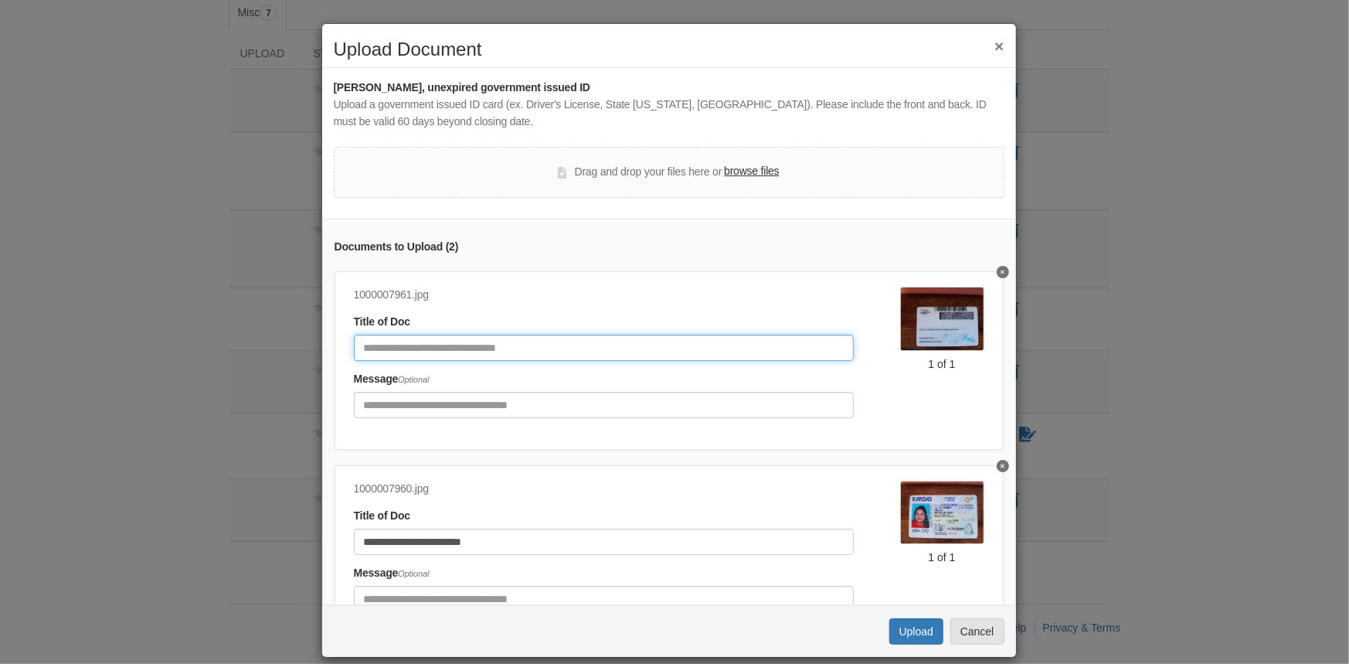
click at [692, 348] on input "Document Title" at bounding box center [604, 348] width 500 height 26
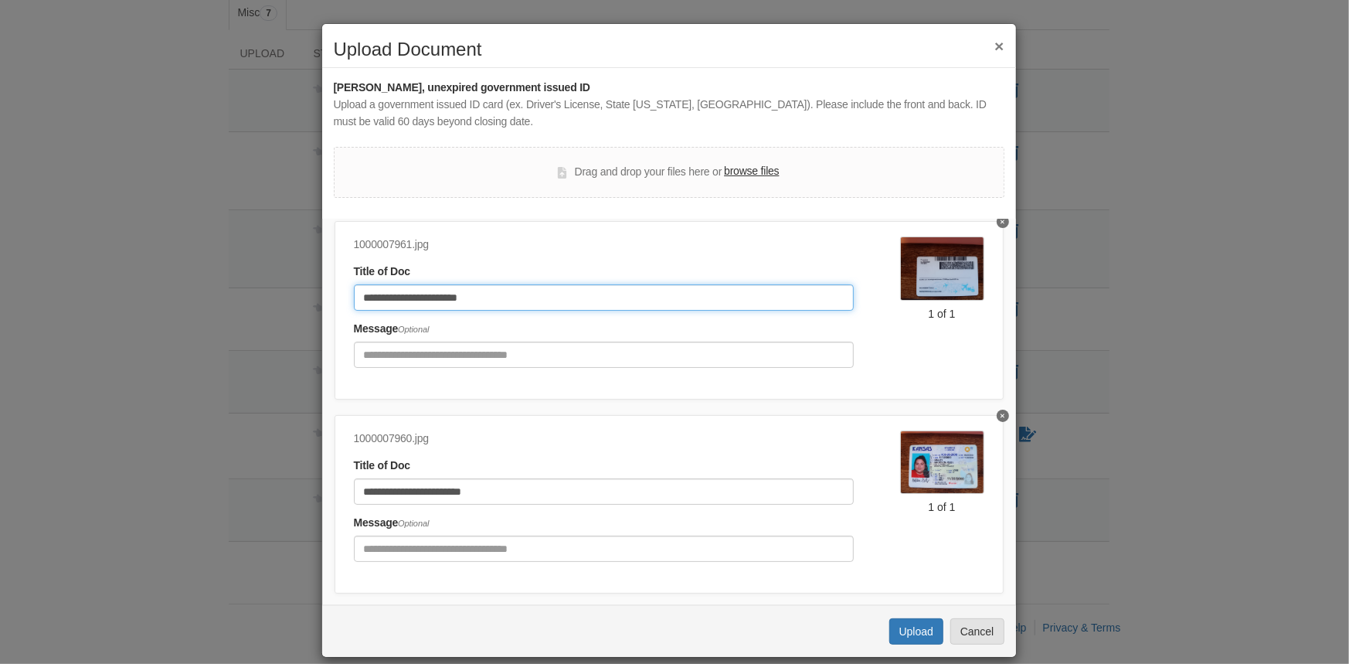
scroll to position [77, 0]
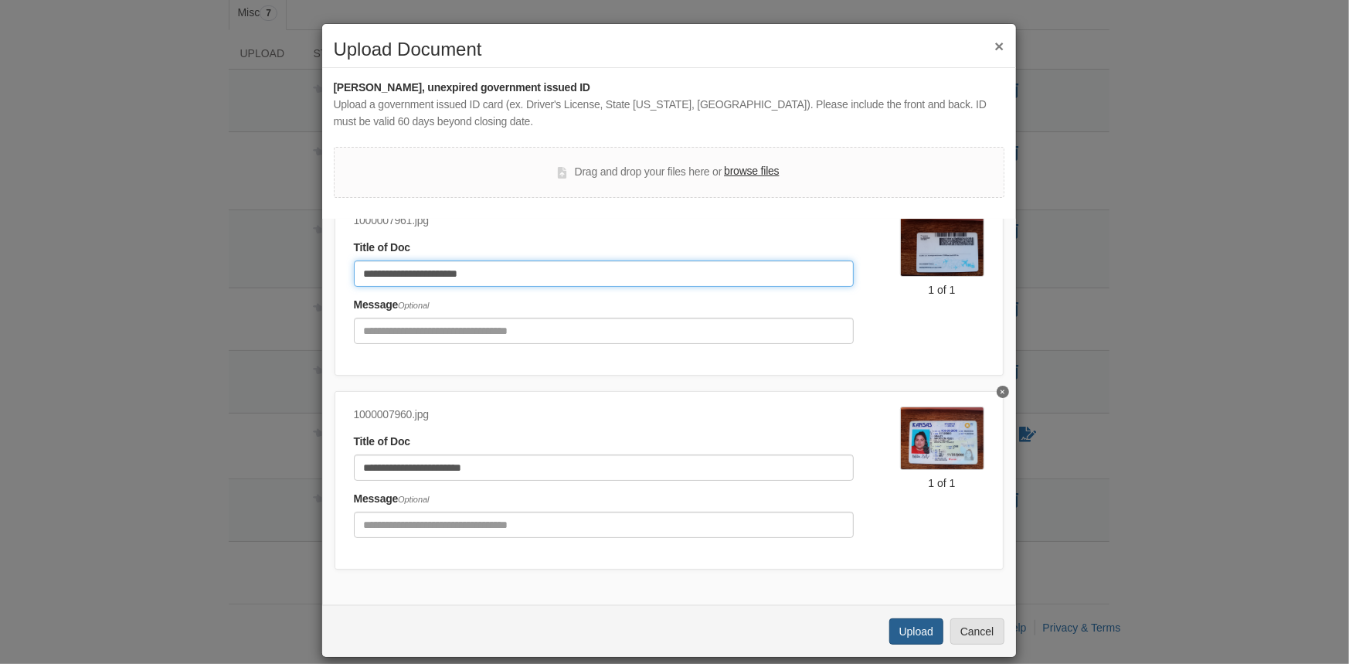
type input "**********"
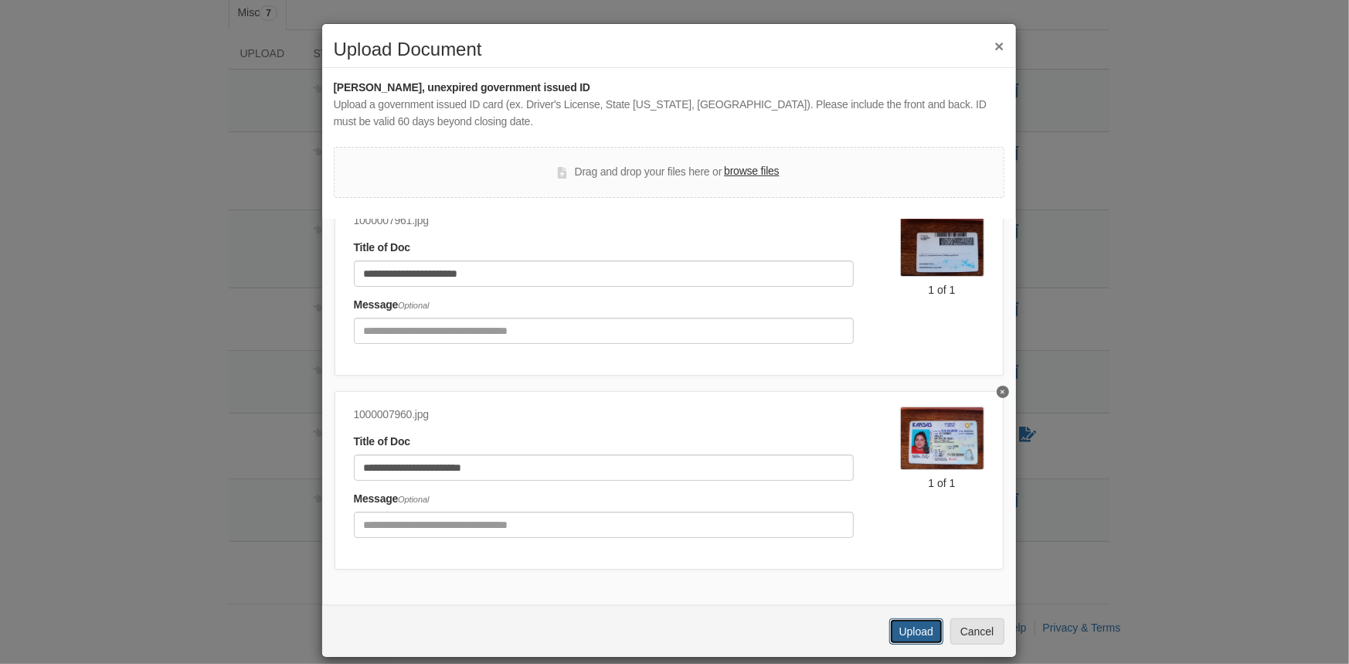
click at [911, 632] on button "Upload" at bounding box center [916, 631] width 54 height 26
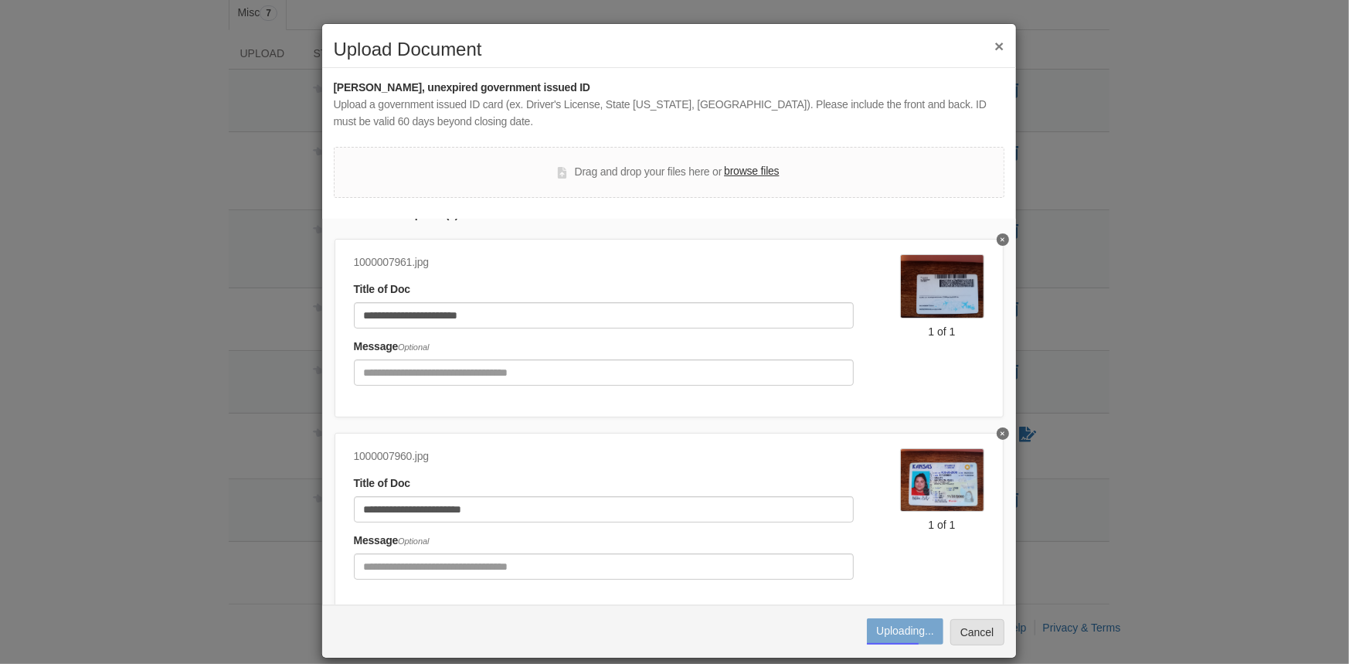
scroll to position [8, 0]
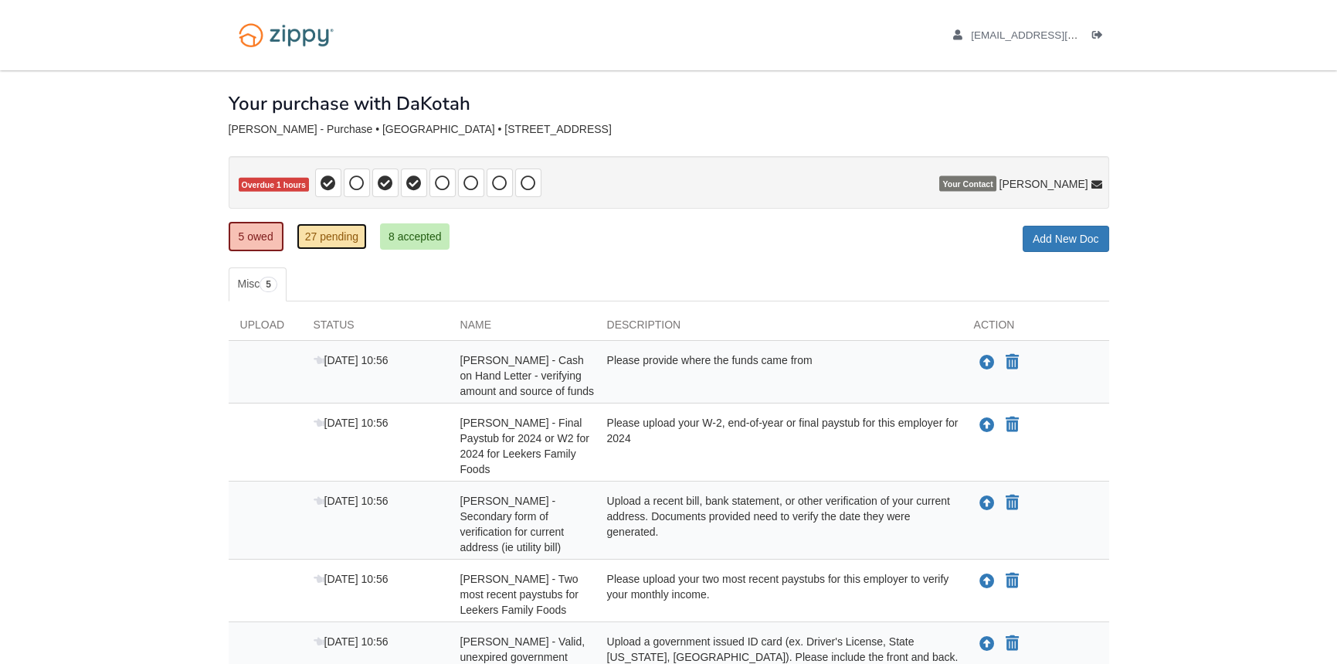
click at [341, 240] on link "27 pending" at bounding box center [332, 236] width 70 height 26
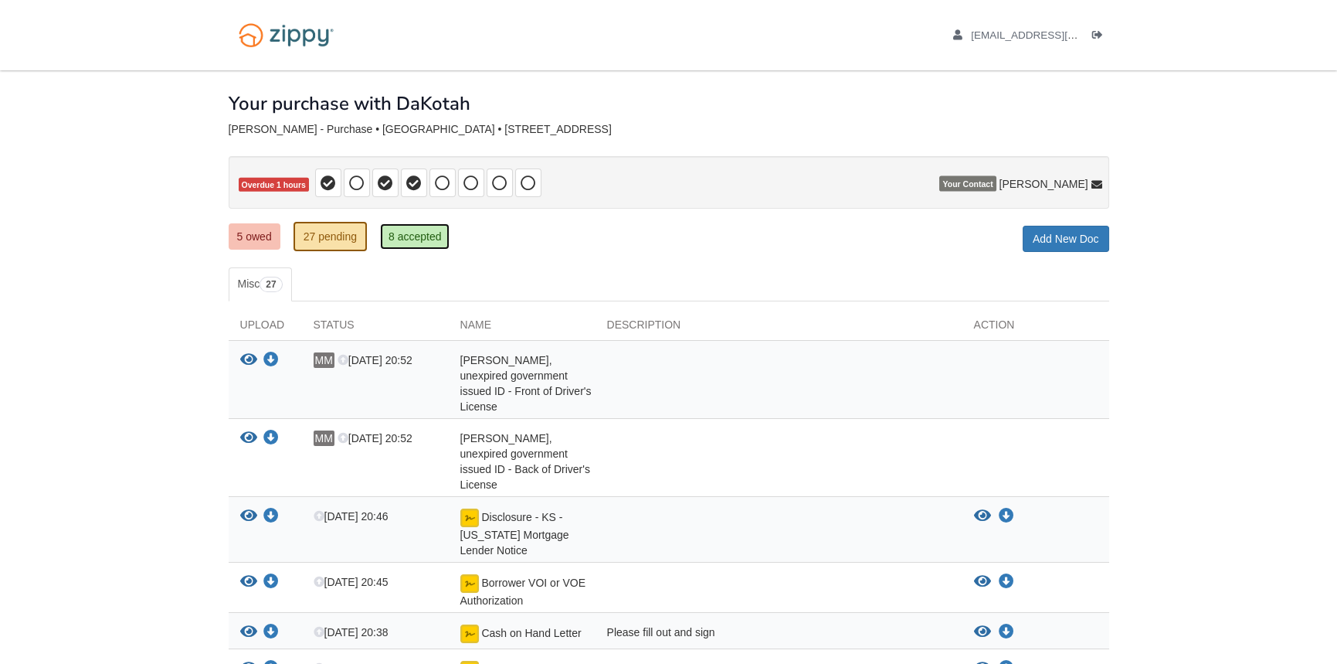
click at [393, 232] on link "8 accepted" at bounding box center [415, 236] width 70 height 26
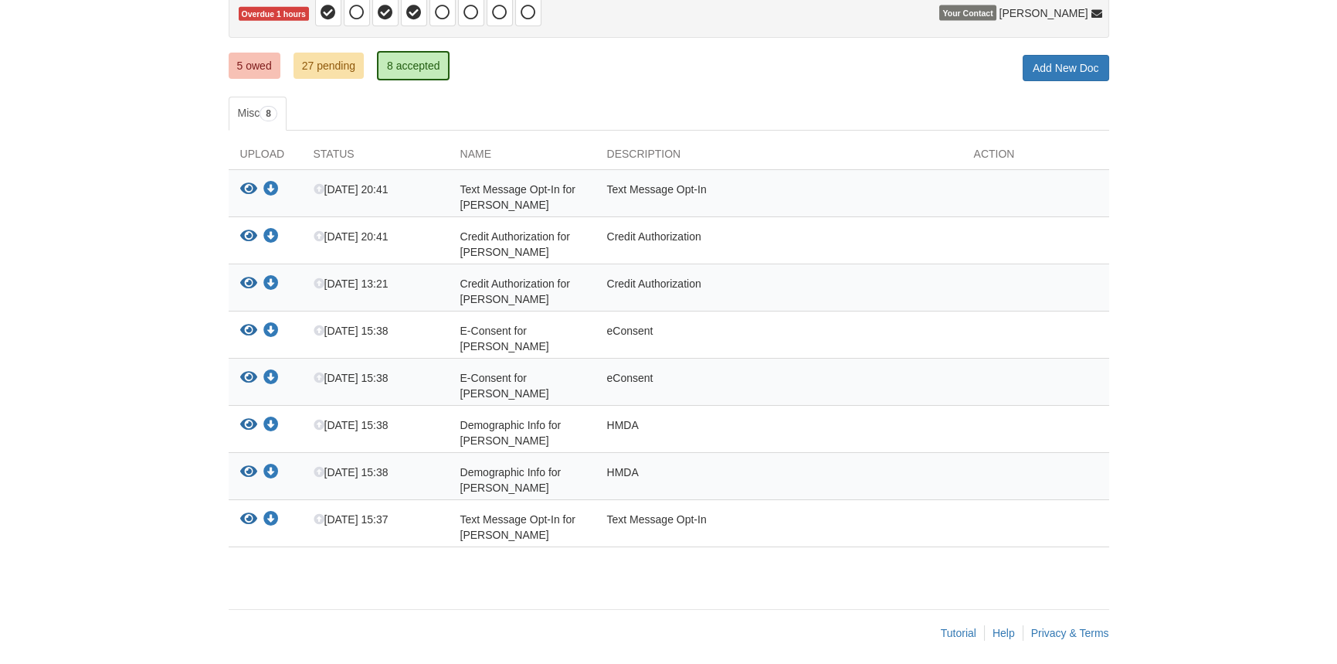
scroll to position [176, 0]
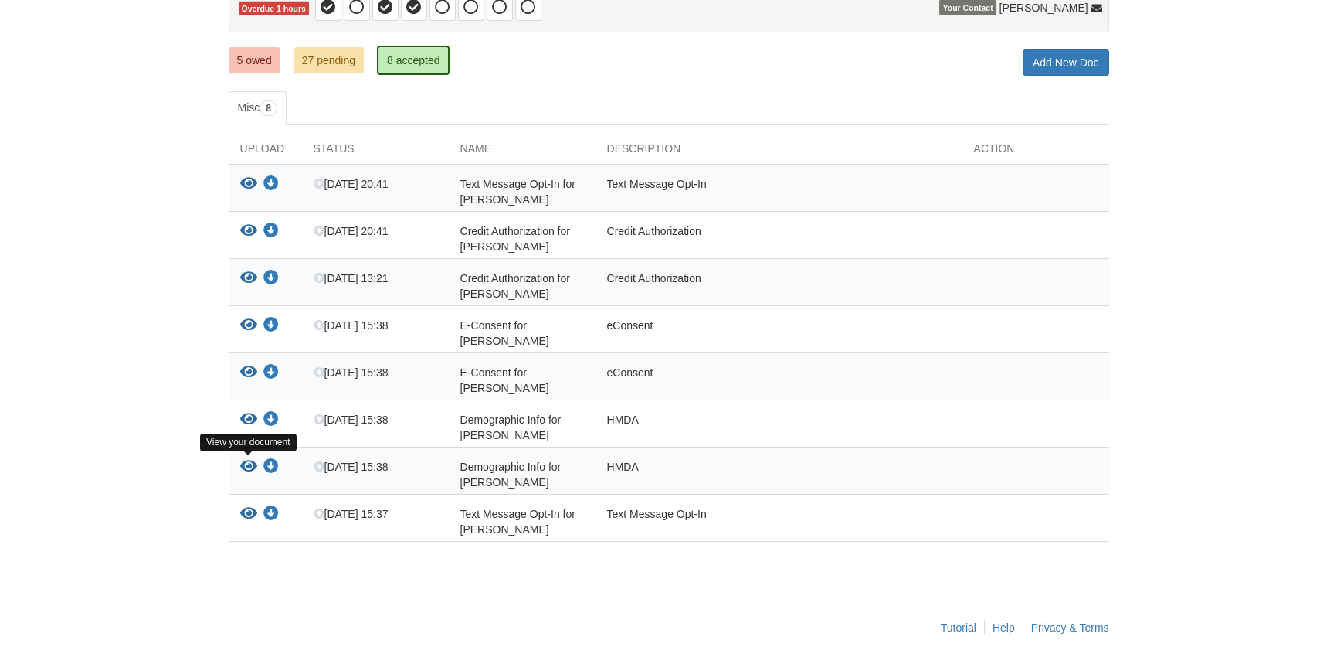
click at [248, 466] on icon "View Demographic Info for Maddison Miller" at bounding box center [248, 466] width 17 height 15
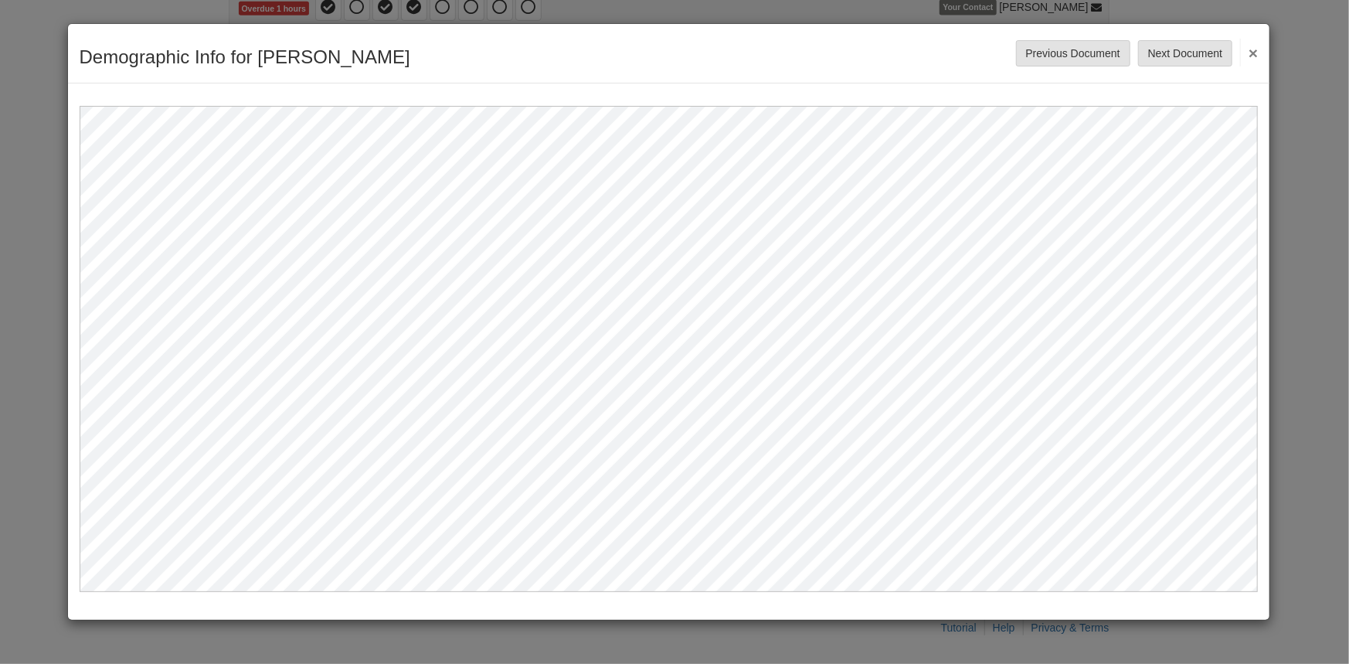
click at [1253, 57] on button "×" at bounding box center [1249, 53] width 18 height 28
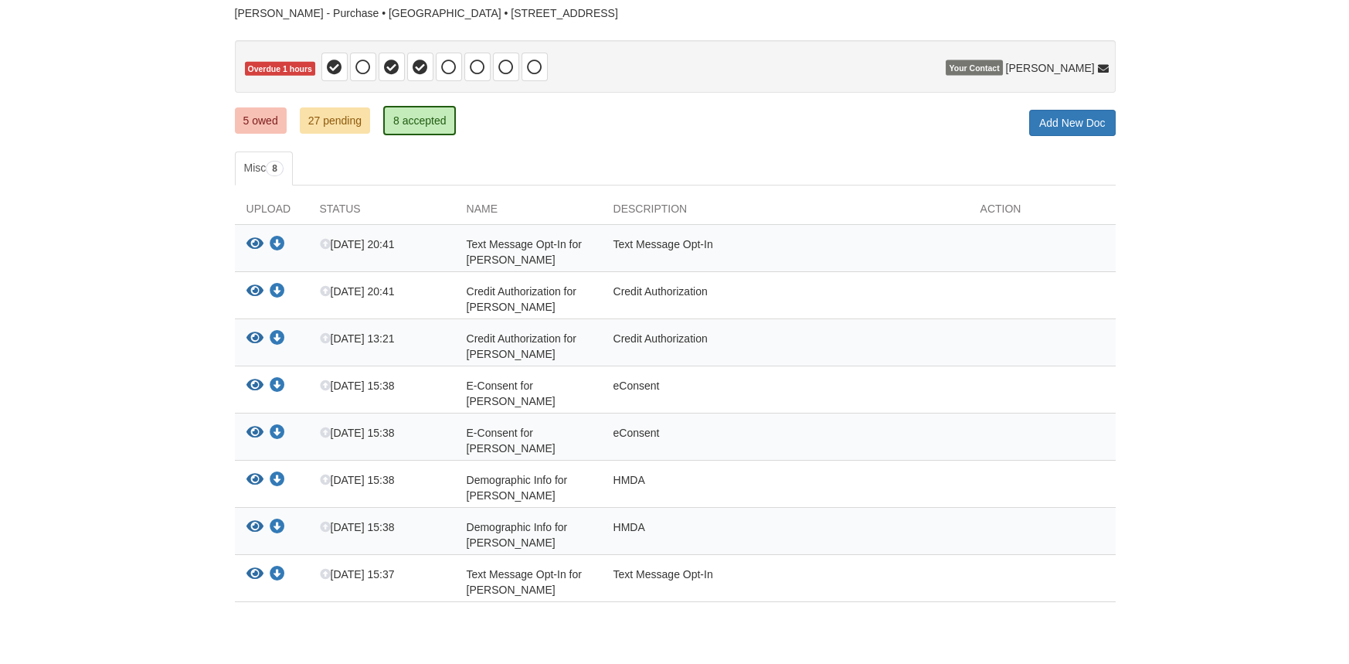
scroll to position [99, 0]
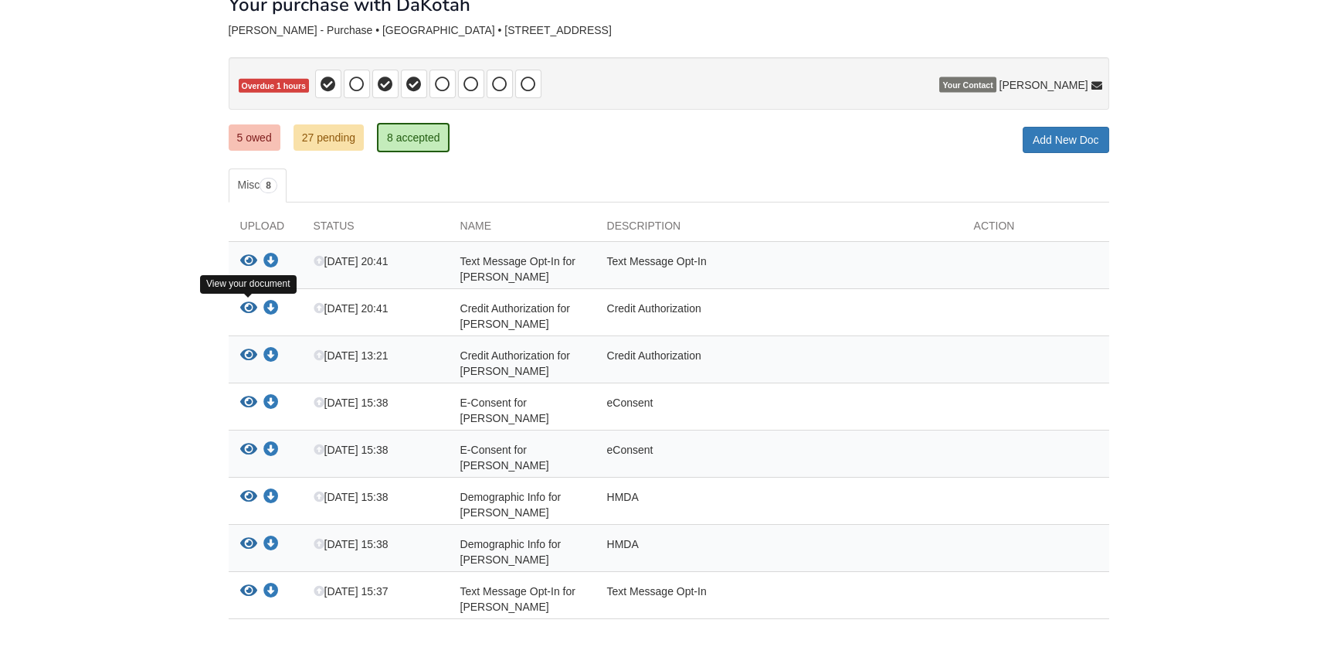
click at [246, 307] on icon "View Credit Authorization for Maddison Miller" at bounding box center [248, 308] width 17 height 15
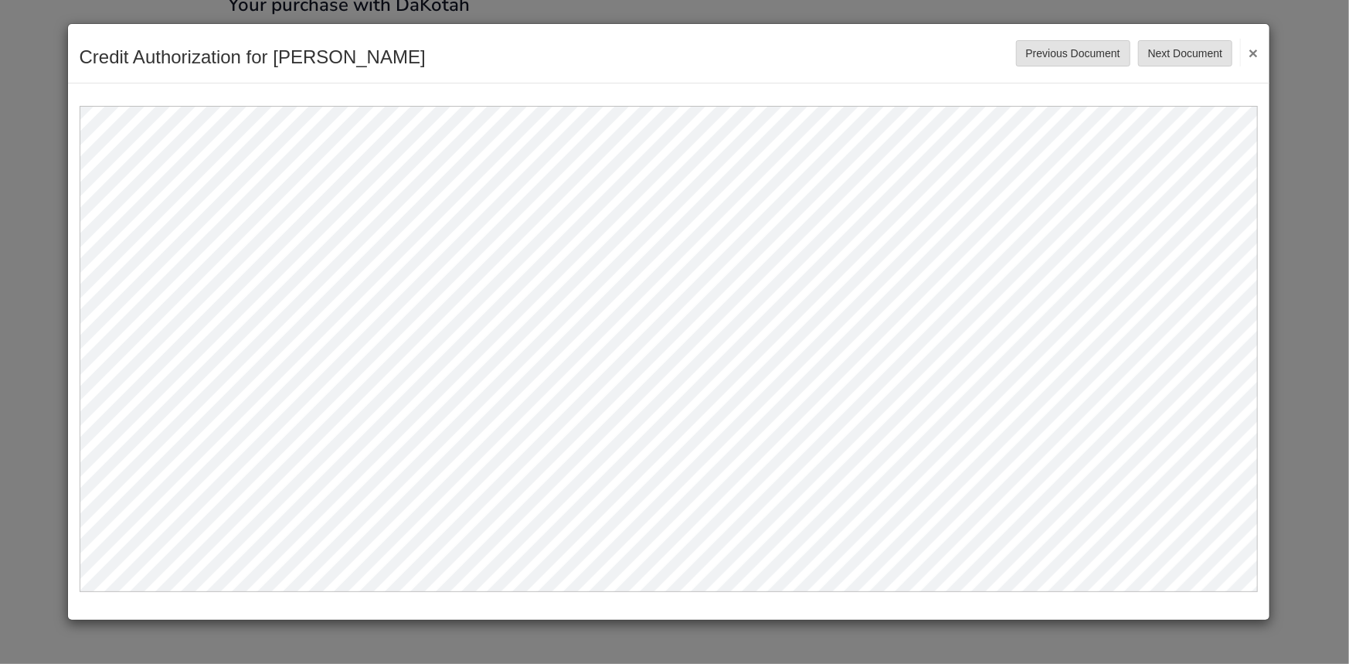
click at [1253, 49] on button "×" at bounding box center [1249, 53] width 18 height 28
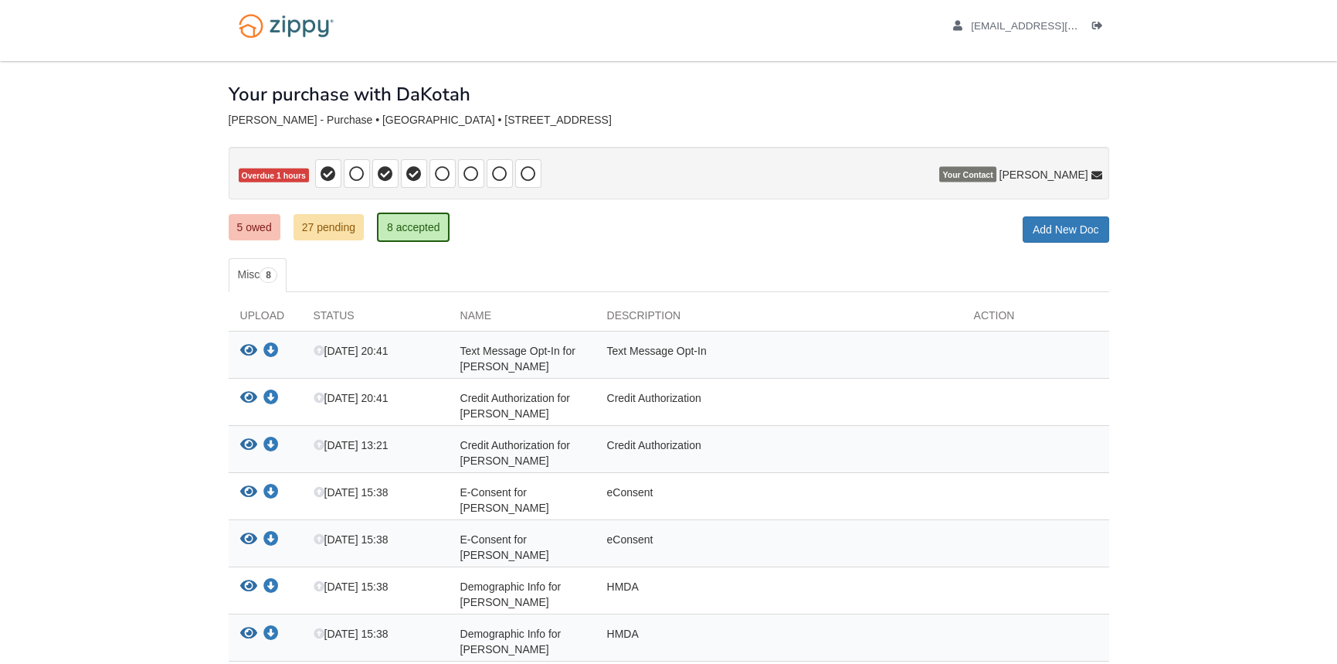
scroll to position [0, 0]
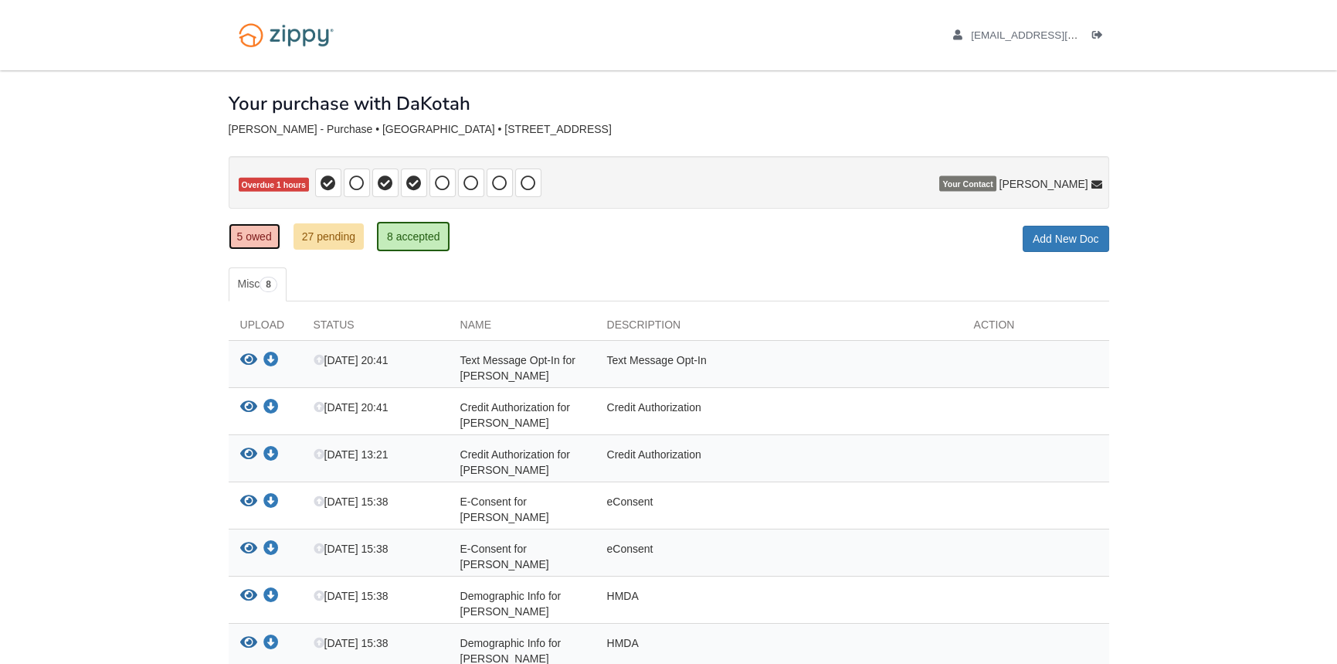
click at [277, 236] on link "5 owed" at bounding box center [255, 236] width 52 height 26
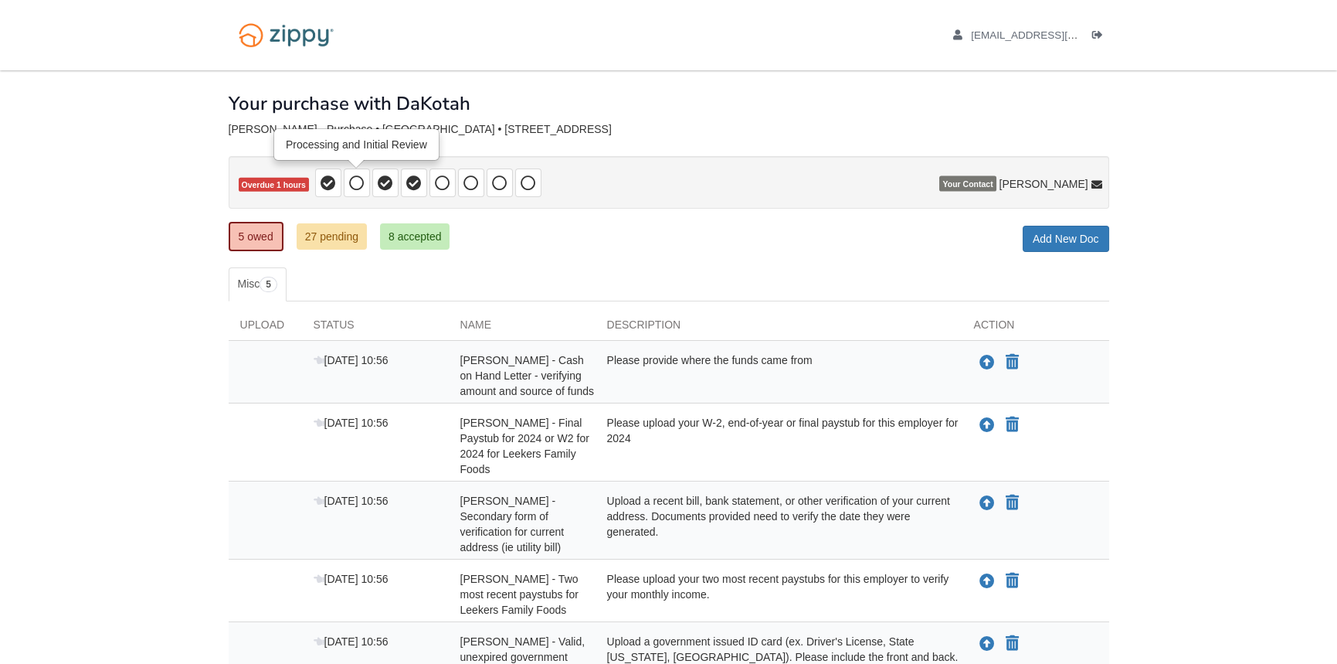
click at [364, 189] on span at bounding box center [357, 182] width 26 height 29
click at [1041, 38] on span "[EMAIL_ADDRESS][DOMAIN_NAME]" at bounding box center [1059, 35] width 177 height 12
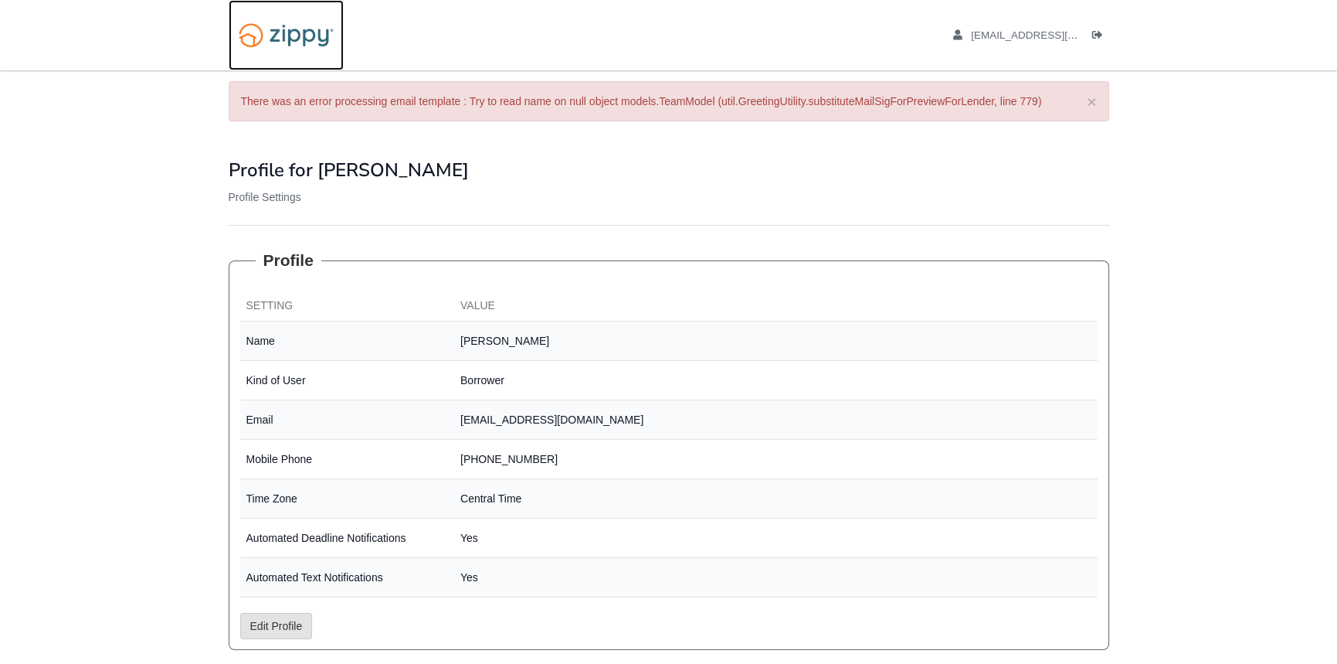
click at [291, 54] on link at bounding box center [286, 35] width 115 height 70
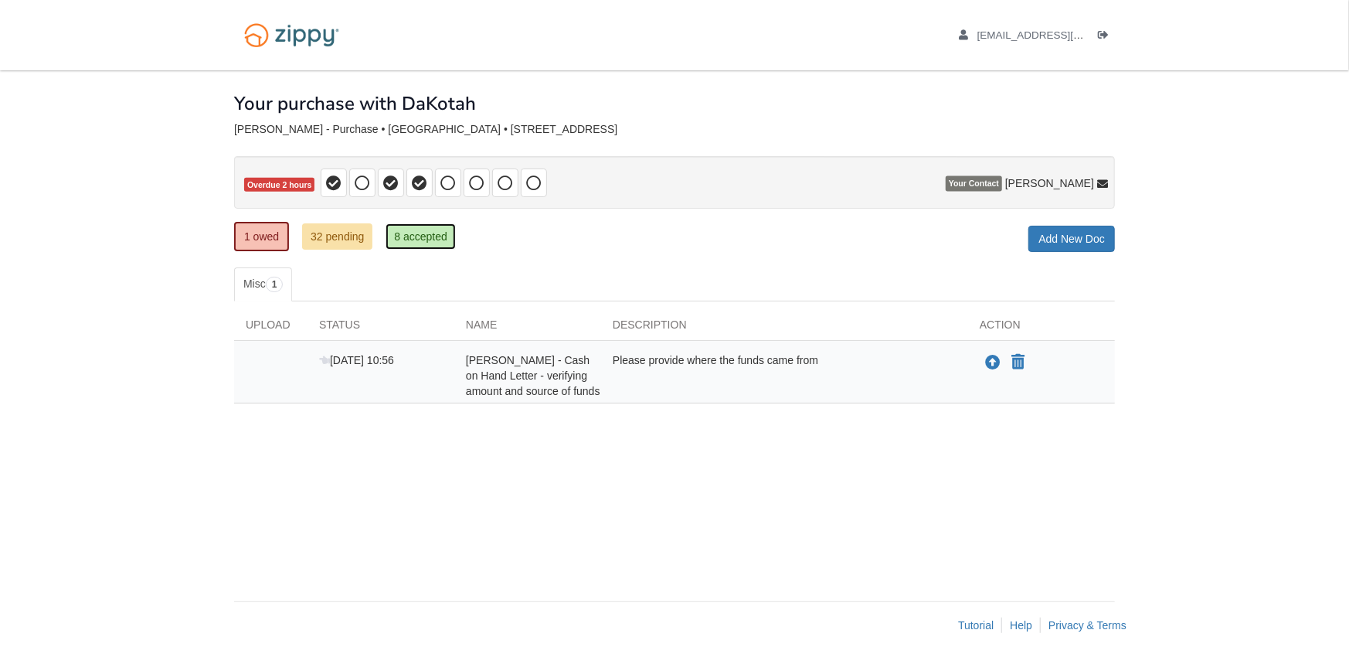
click at [412, 244] on link "8 accepted" at bounding box center [421, 236] width 70 height 26
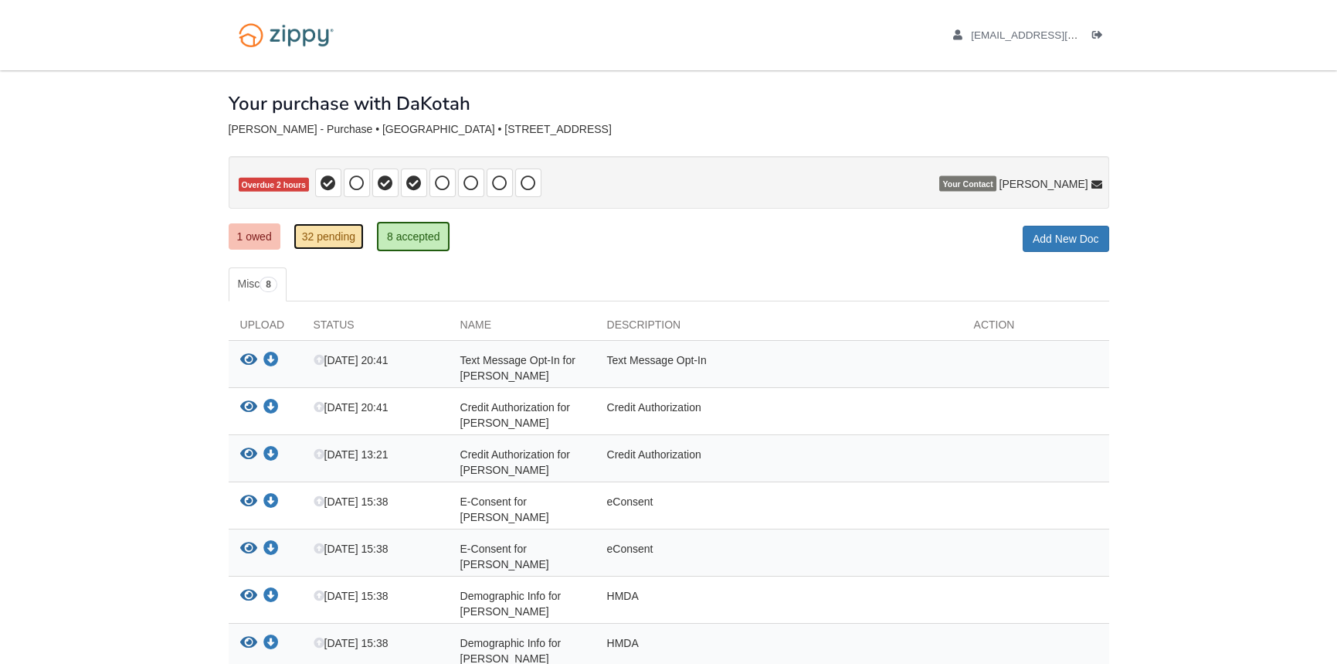
click at [357, 231] on link "32 pending" at bounding box center [329, 236] width 70 height 26
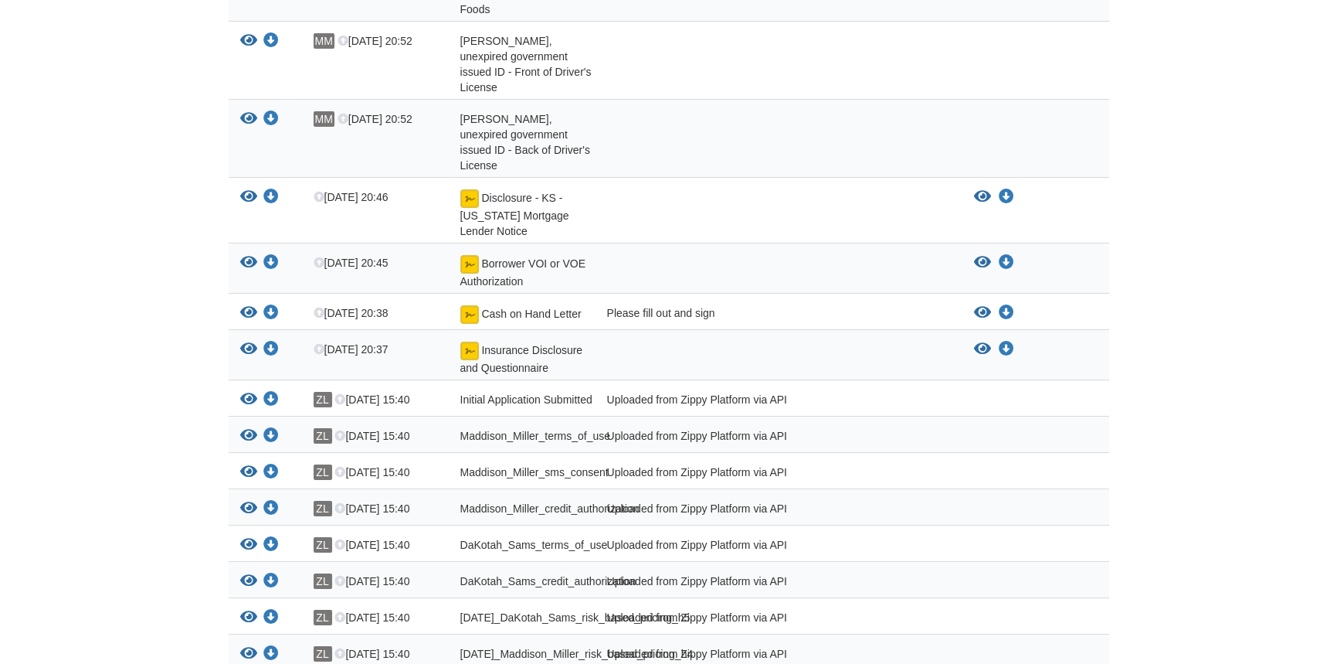
scroll to position [635, 0]
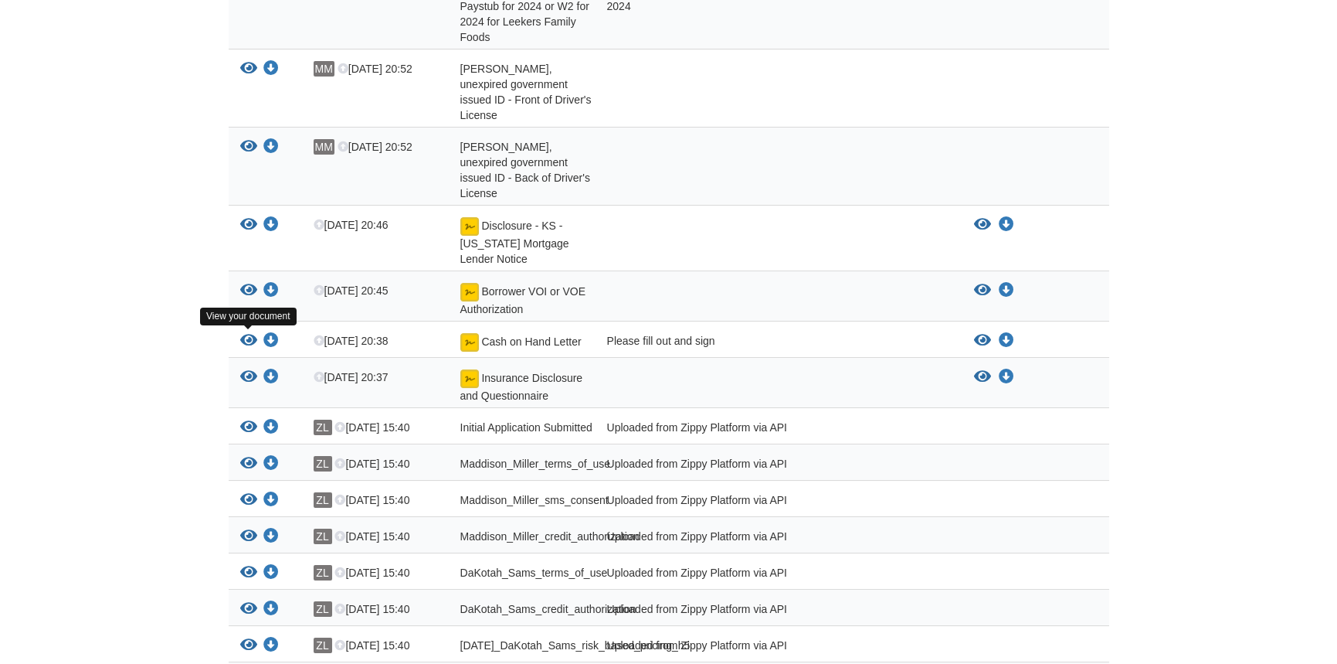
click at [250, 338] on icon "View Cash on Hand Letter" at bounding box center [248, 340] width 17 height 15
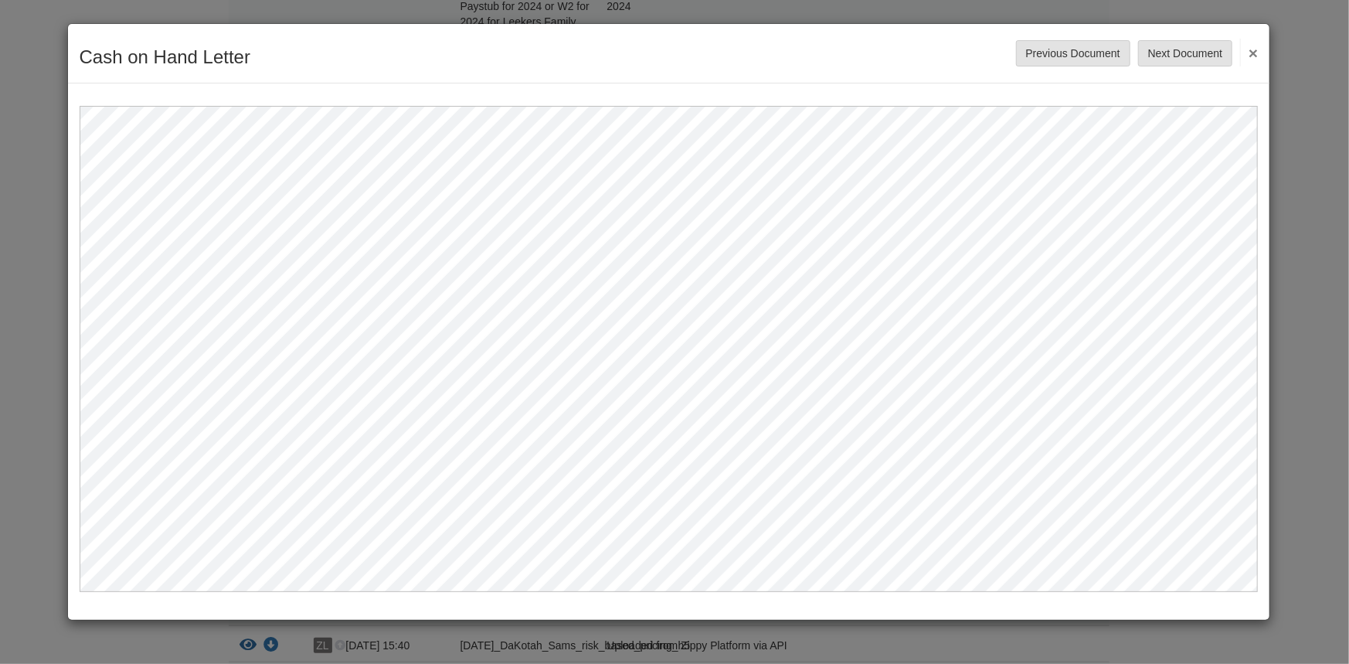
click at [1256, 54] on button "×" at bounding box center [1249, 53] width 18 height 28
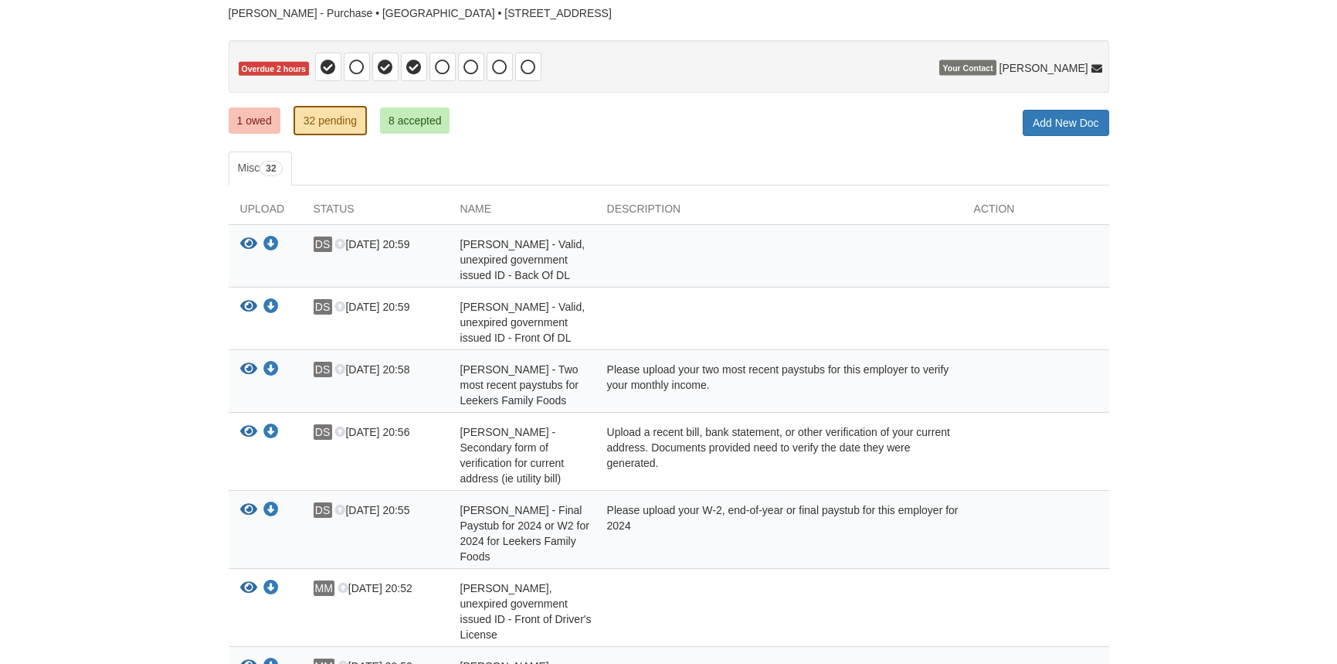
scroll to position [0, 0]
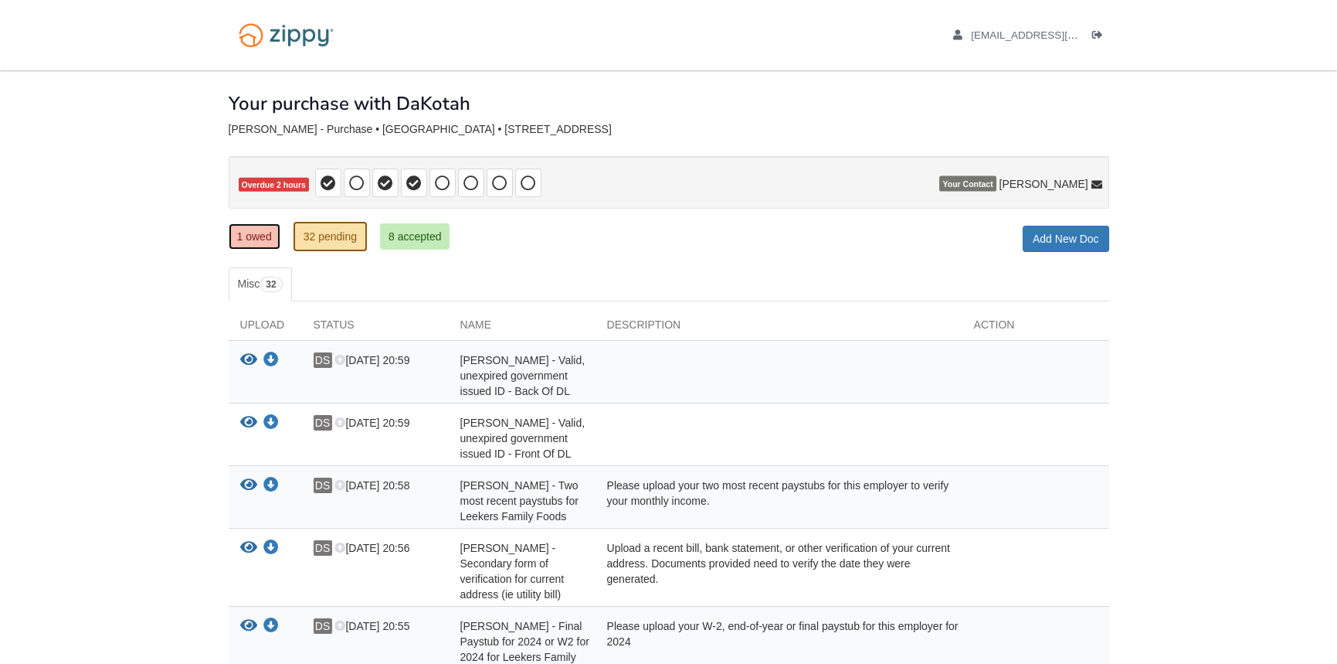
click at [263, 229] on link "1 owed" at bounding box center [255, 236] width 52 height 26
